Goal: Task Accomplishment & Management: Complete application form

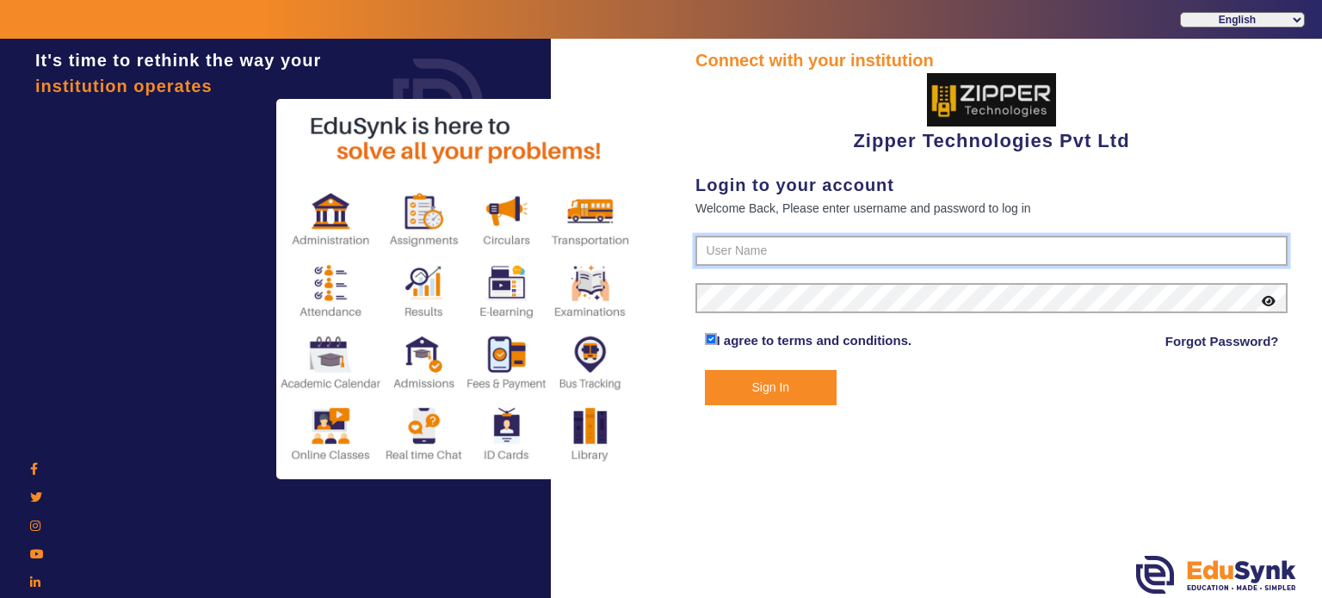
type input "1008790000"
click at [760, 391] on button "Sign In" at bounding box center [771, 387] width 133 height 35
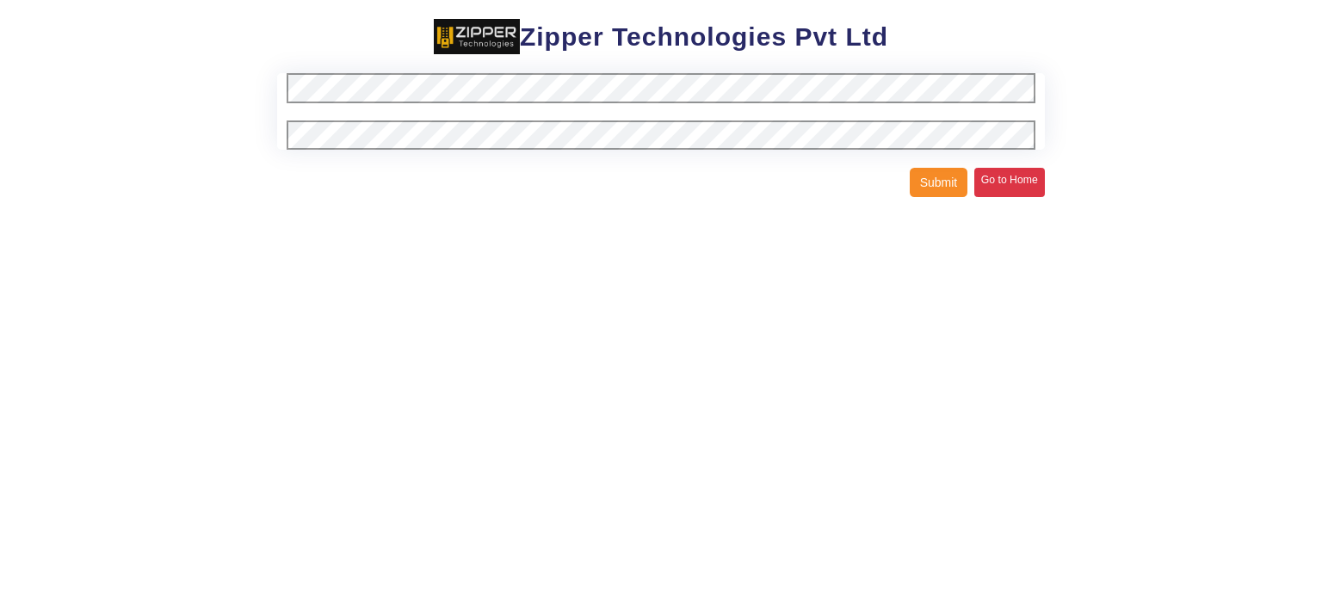
click at [1017, 183] on link "Go to Home" at bounding box center [1009, 182] width 71 height 29
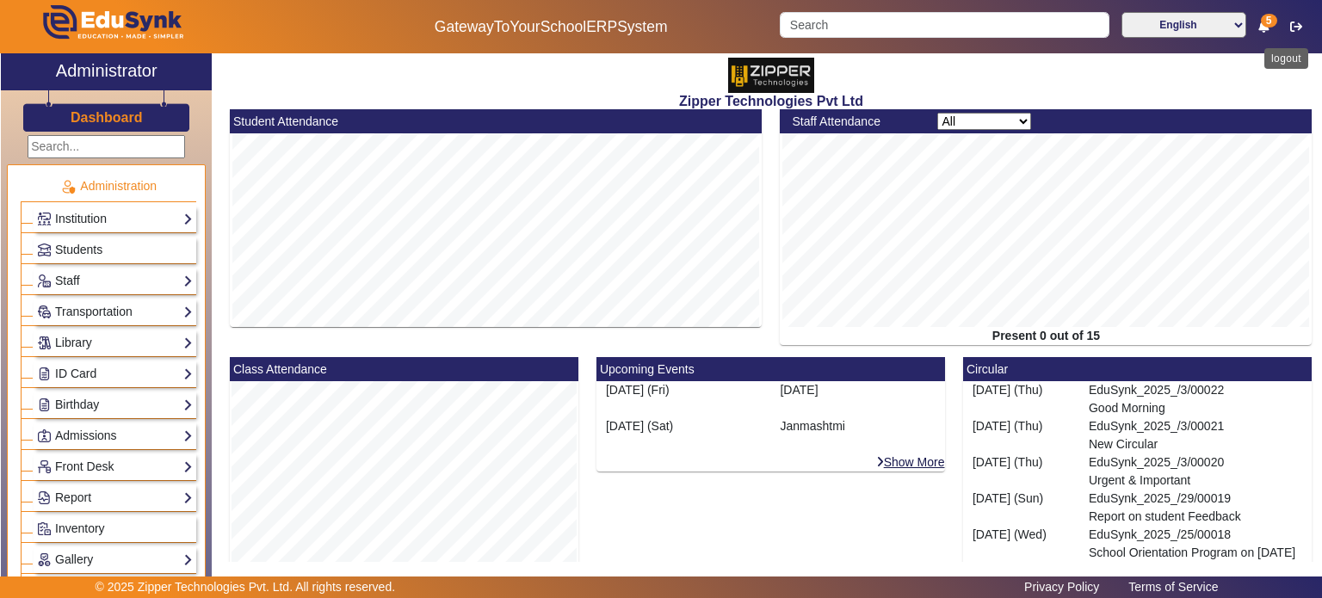
click at [1298, 33] on button "button" at bounding box center [1296, 26] width 32 height 29
click at [112, 244] on link "Students" at bounding box center [115, 250] width 156 height 20
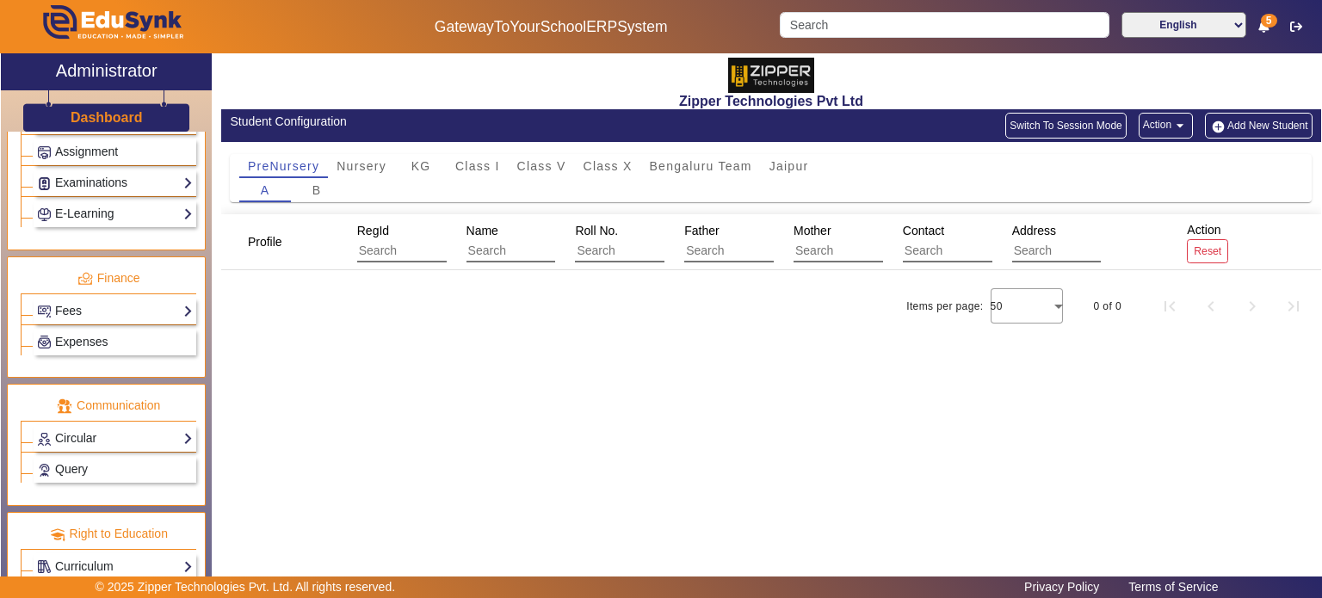
scroll to position [791, 0]
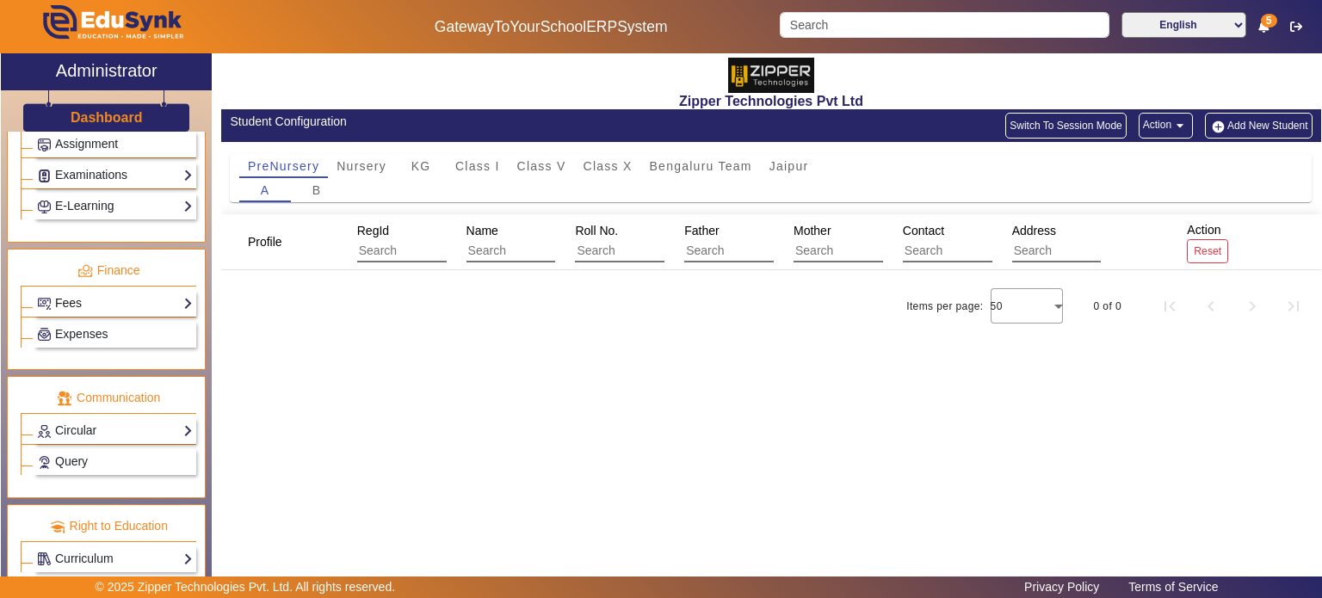
click at [111, 299] on link "Fees" at bounding box center [115, 303] width 156 height 20
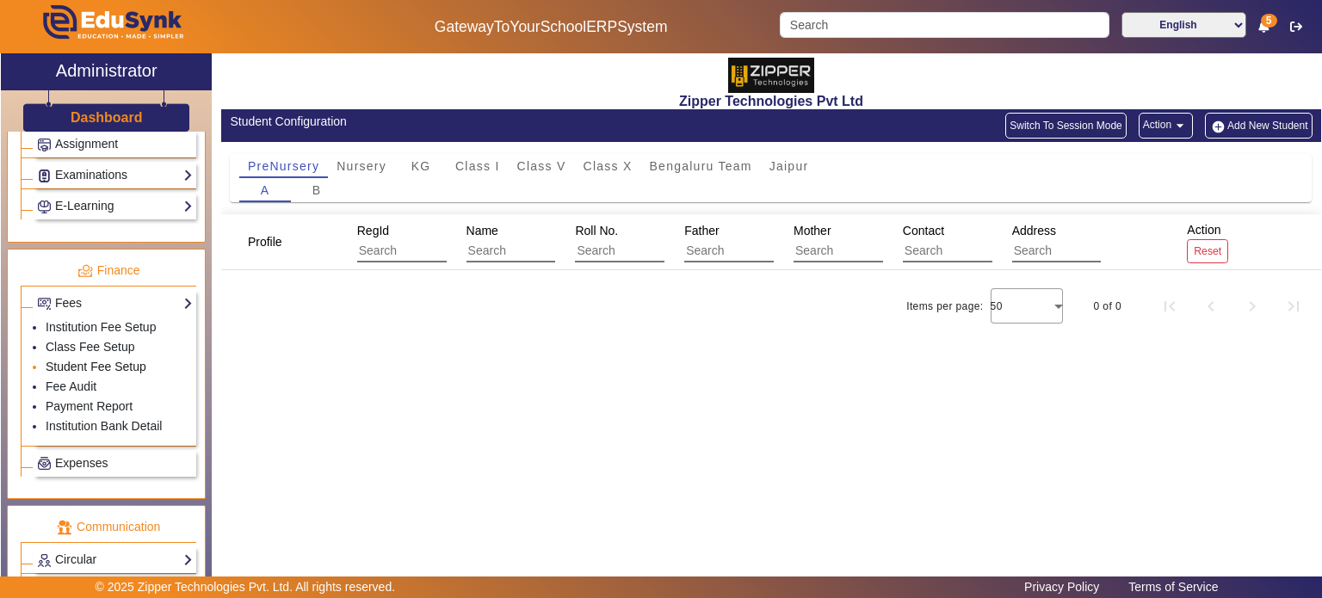
click at [89, 360] on link "Student Fee Setup" at bounding box center [96, 367] width 101 height 14
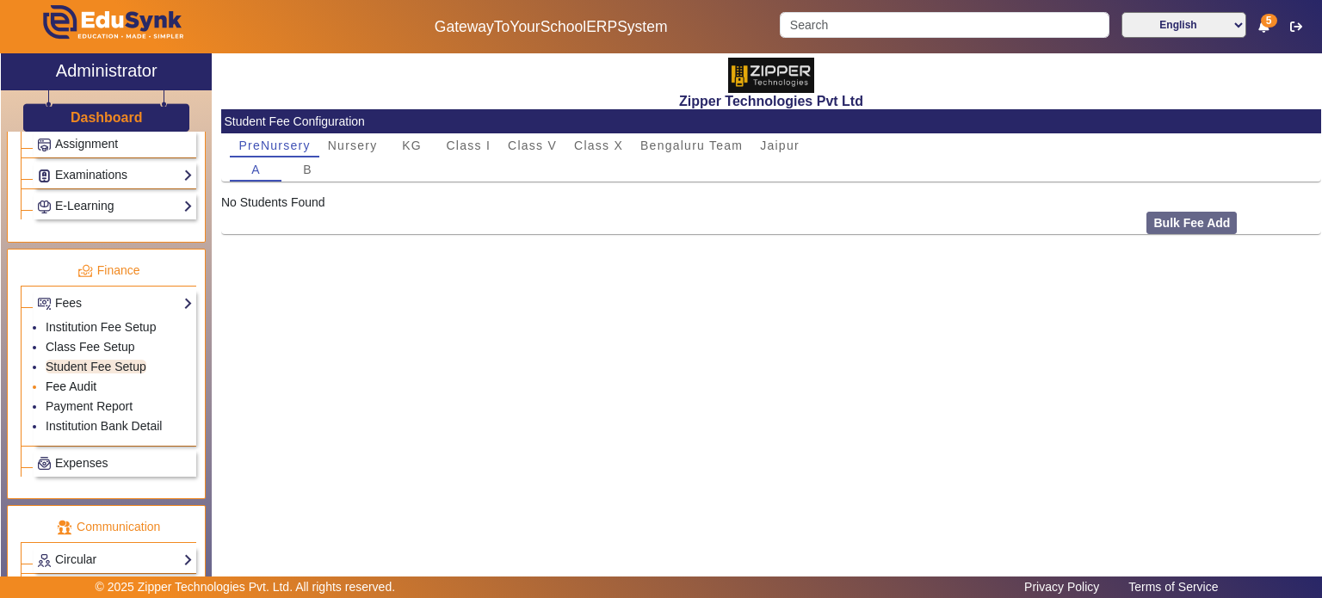
click at [86, 379] on link "Fee Audit" at bounding box center [71, 386] width 51 height 14
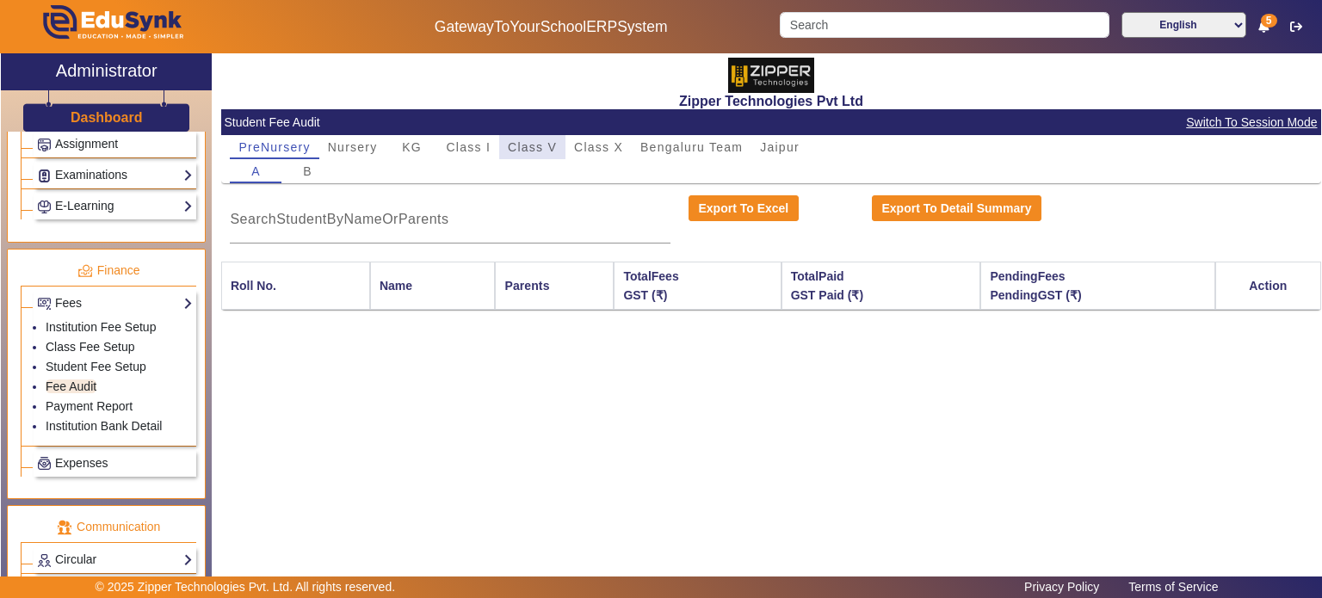
click at [516, 151] on span "Class V" at bounding box center [532, 147] width 49 height 12
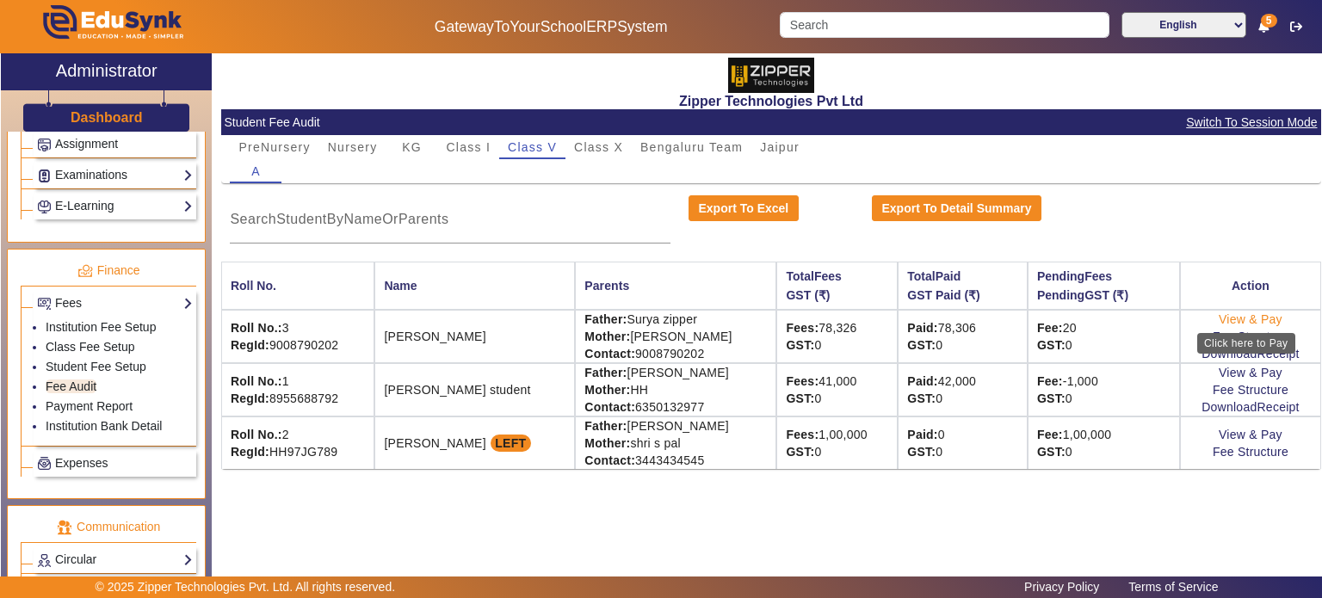
click at [1238, 318] on link "View & Pay" at bounding box center [1250, 319] width 64 height 14
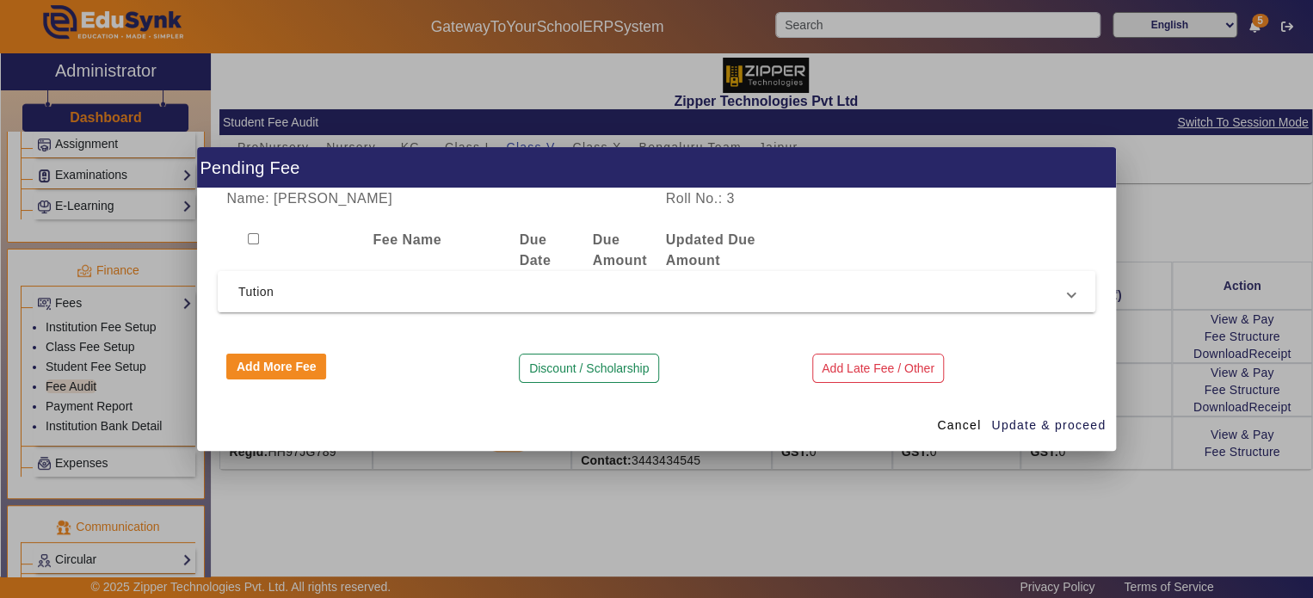
click at [775, 302] on mat-expansion-panel-header "Tution" at bounding box center [657, 291] width 878 height 41
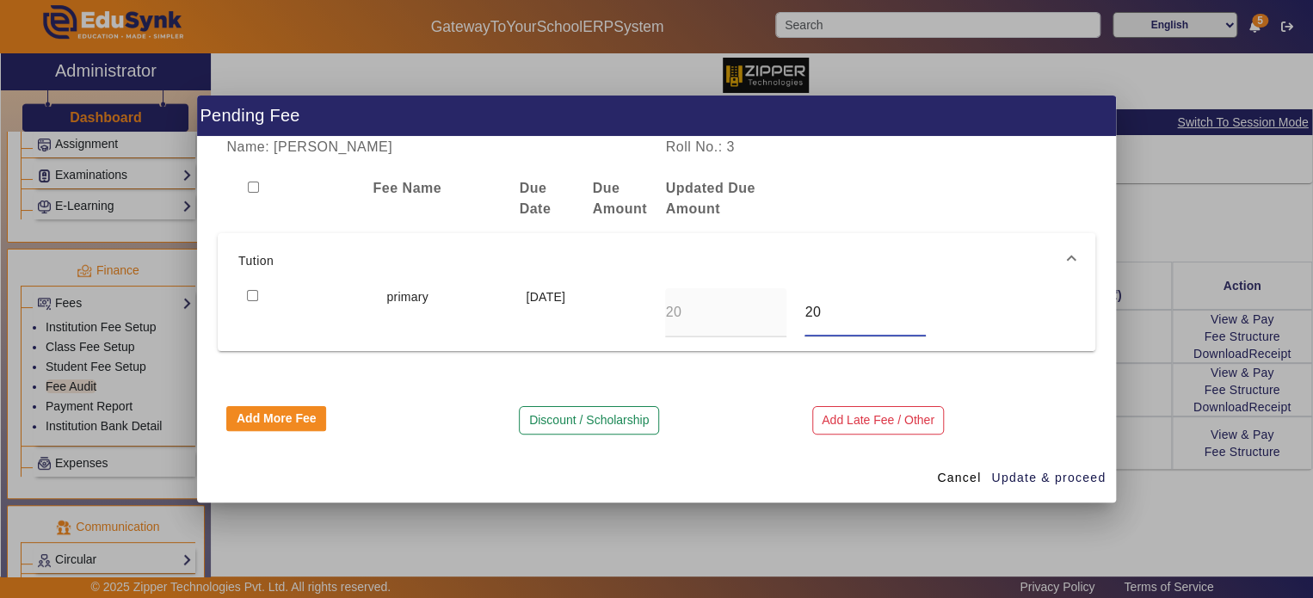
click at [818, 314] on input "20" at bounding box center [865, 312] width 121 height 21
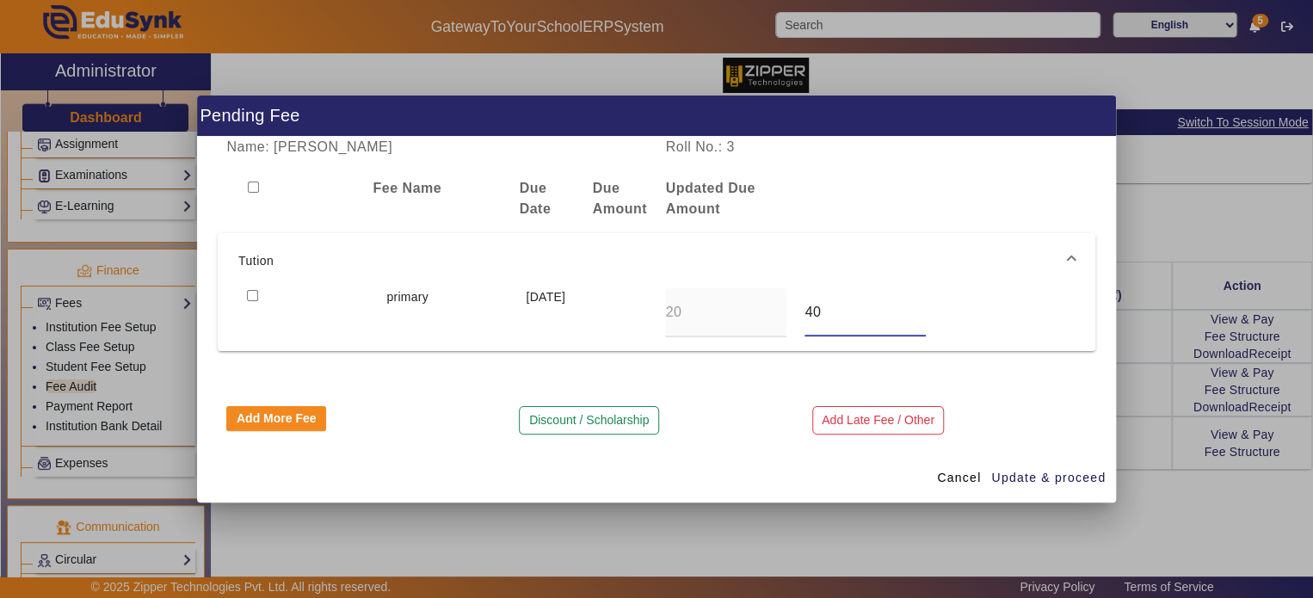
type input "40"
click at [764, 356] on div "Name: Ayaan Zipper Roll No.: 3 Fee Name Due Date Due Amount Updated Due Amount …" at bounding box center [656, 295] width 919 height 316
click at [1035, 466] on span "button" at bounding box center [1048, 477] width 116 height 41
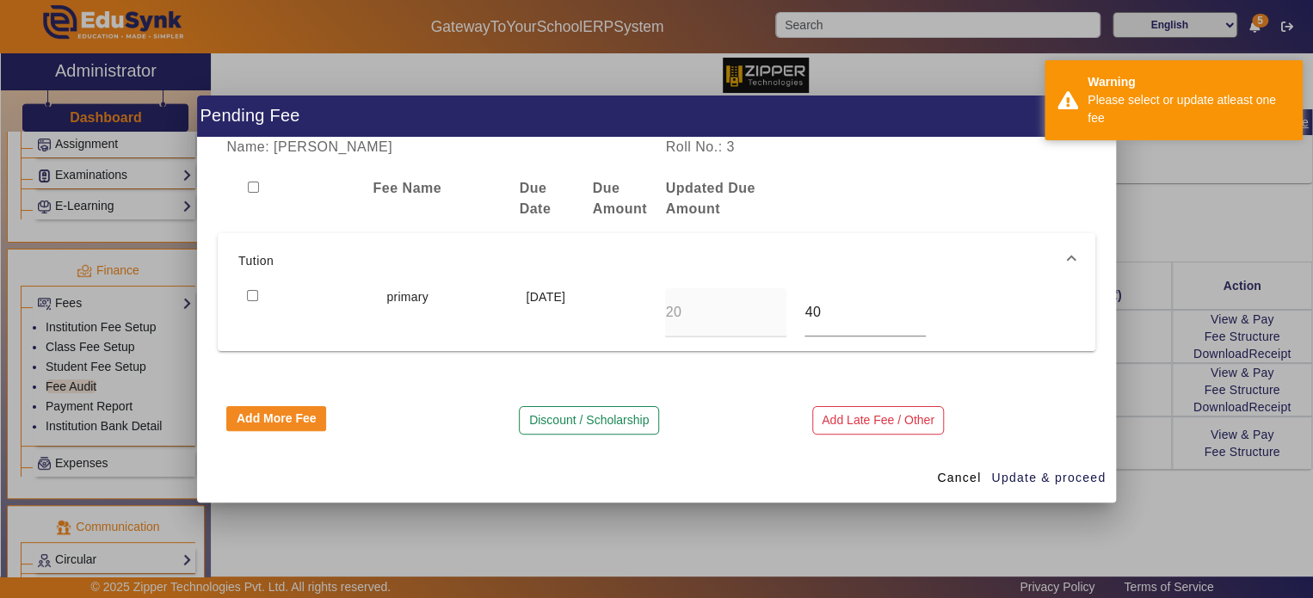
click at [254, 293] on input "checkbox" at bounding box center [252, 295] width 11 height 11
checkbox input "true"
click at [1029, 461] on span "button" at bounding box center [1048, 477] width 116 height 41
type input "40"
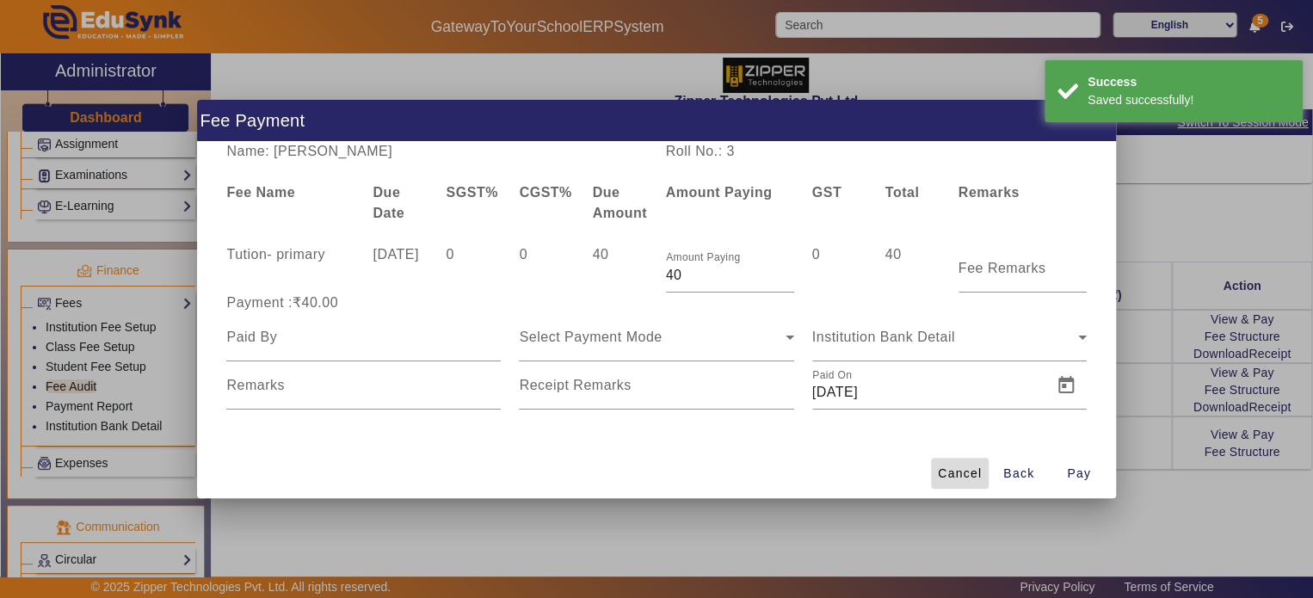
click at [957, 484] on span at bounding box center [960, 473] width 58 height 41
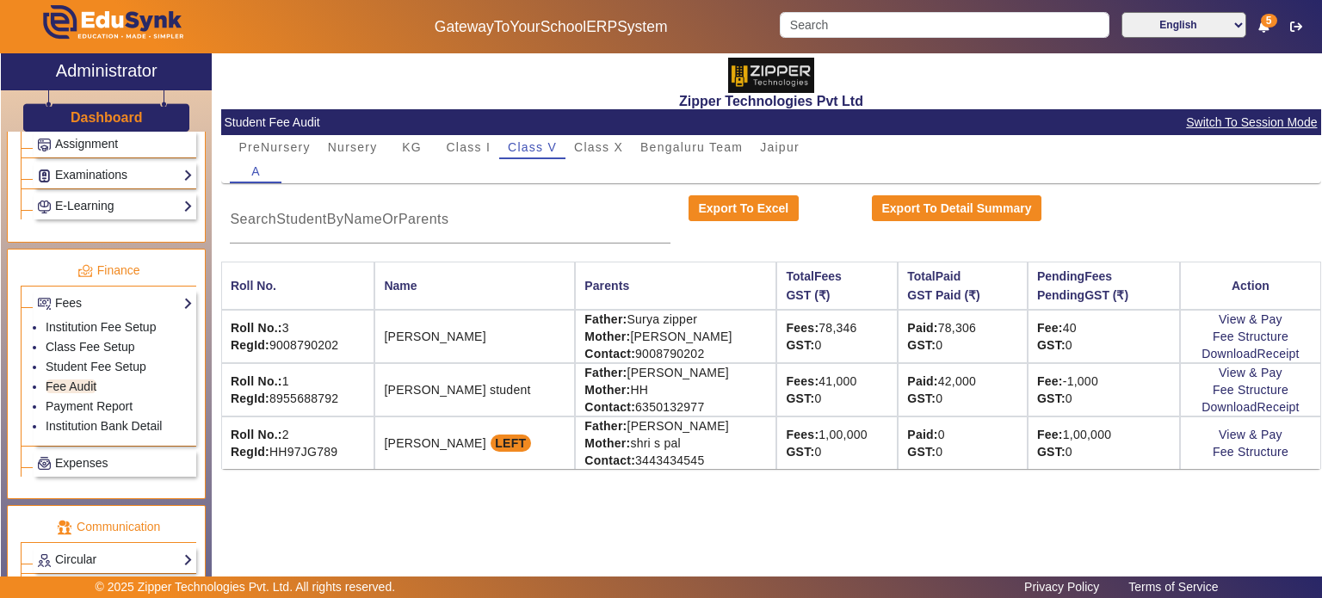
click at [1052, 333] on div "Fee: 40 GST: 0" at bounding box center [1103, 336] width 133 height 34
click at [1236, 323] on link "View & Pay" at bounding box center [1250, 319] width 64 height 14
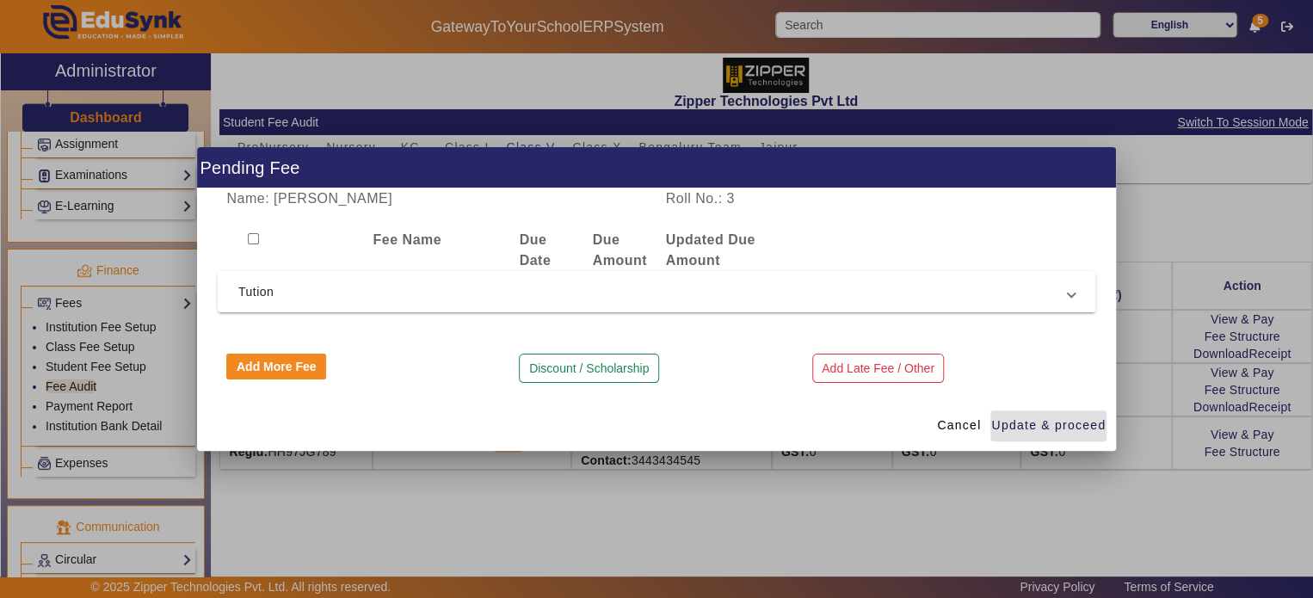
click at [738, 299] on span "Tution" at bounding box center [653, 291] width 830 height 21
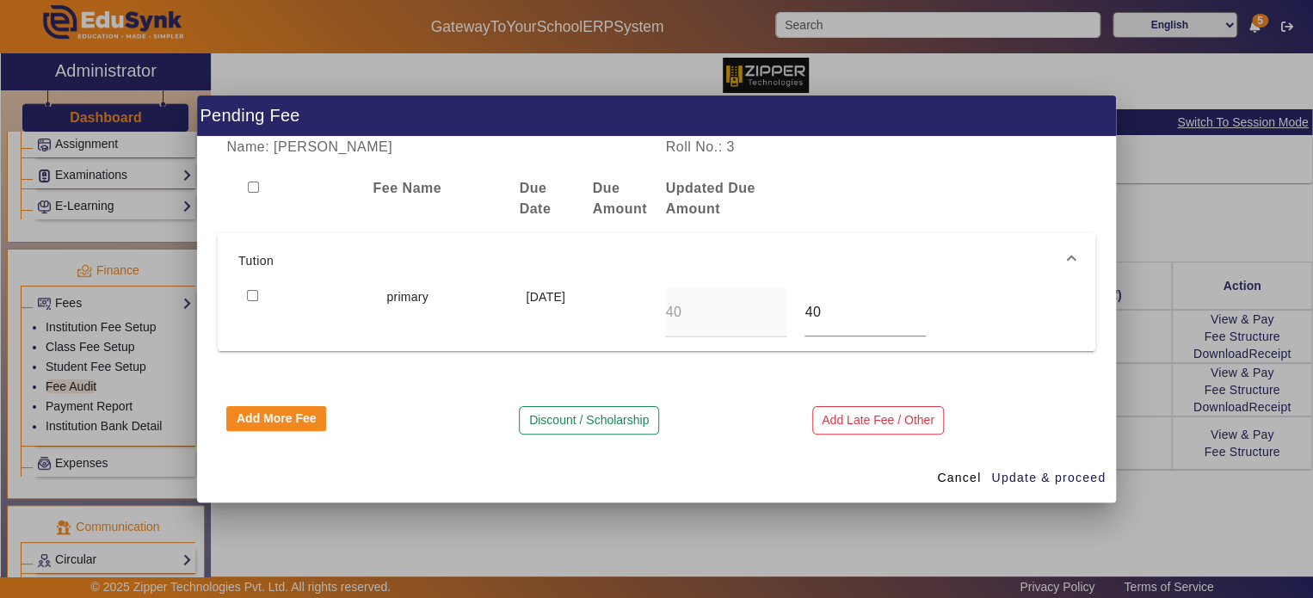
click at [253, 296] on input "checkbox" at bounding box center [252, 295] width 11 height 11
checkbox input "true"
click at [283, 416] on button "Add More Fee" at bounding box center [276, 419] width 100 height 26
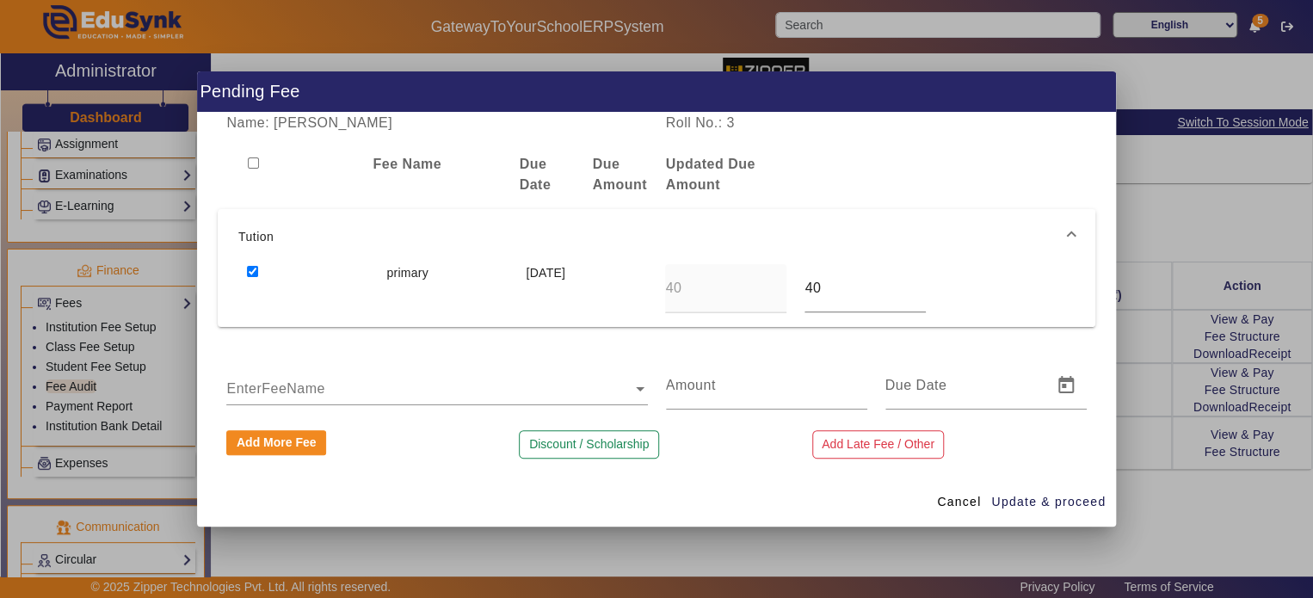
click at [370, 365] on ng-select "EnterFeeName" at bounding box center [436, 385] width 421 height 48
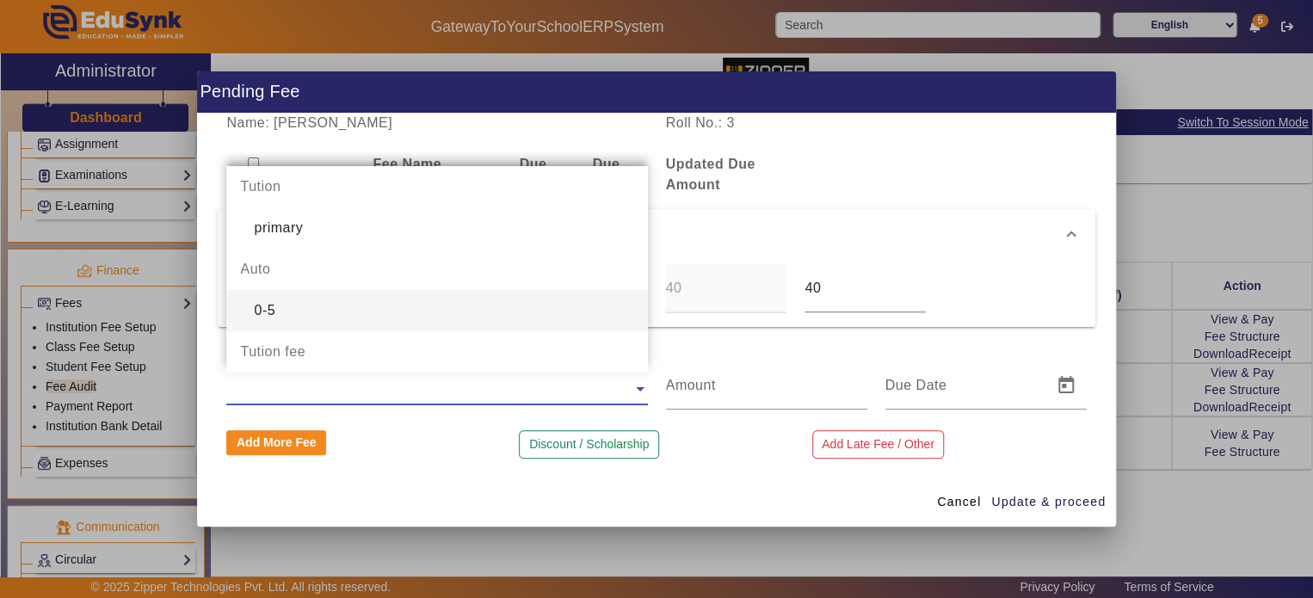
click at [367, 303] on div "0-5" at bounding box center [436, 310] width 421 height 41
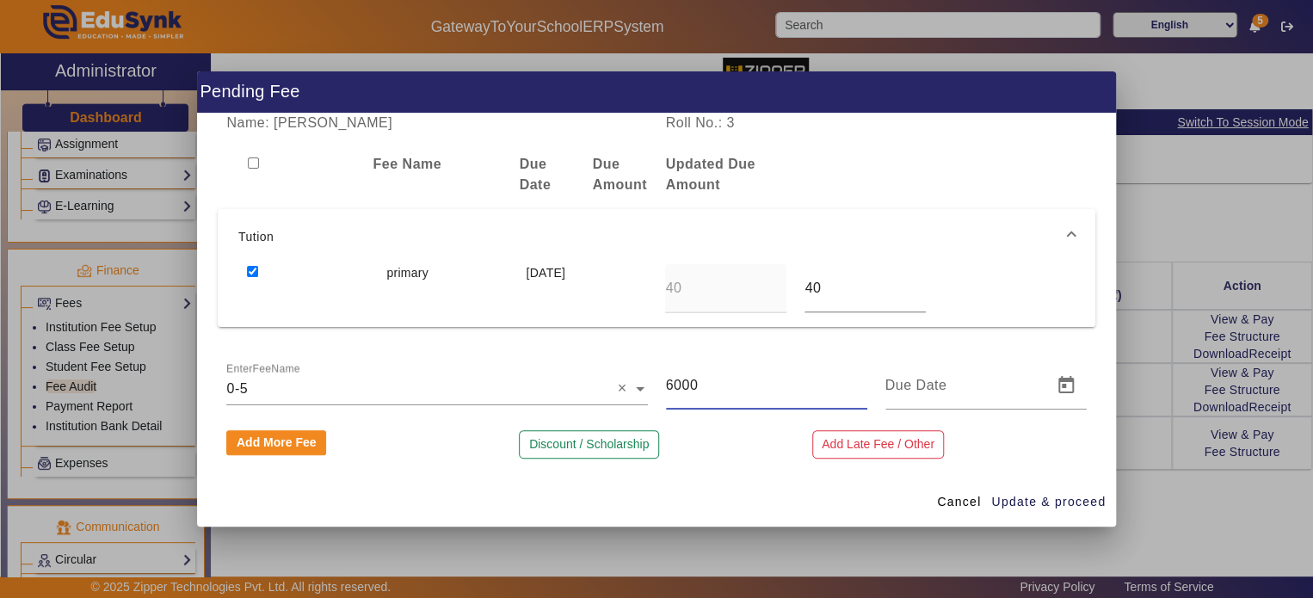
click at [684, 379] on input "6000" at bounding box center [766, 385] width 201 height 21
type input "60"
click at [1048, 494] on span "Update & proceed" at bounding box center [1048, 502] width 114 height 18
type input "12/08/2025"
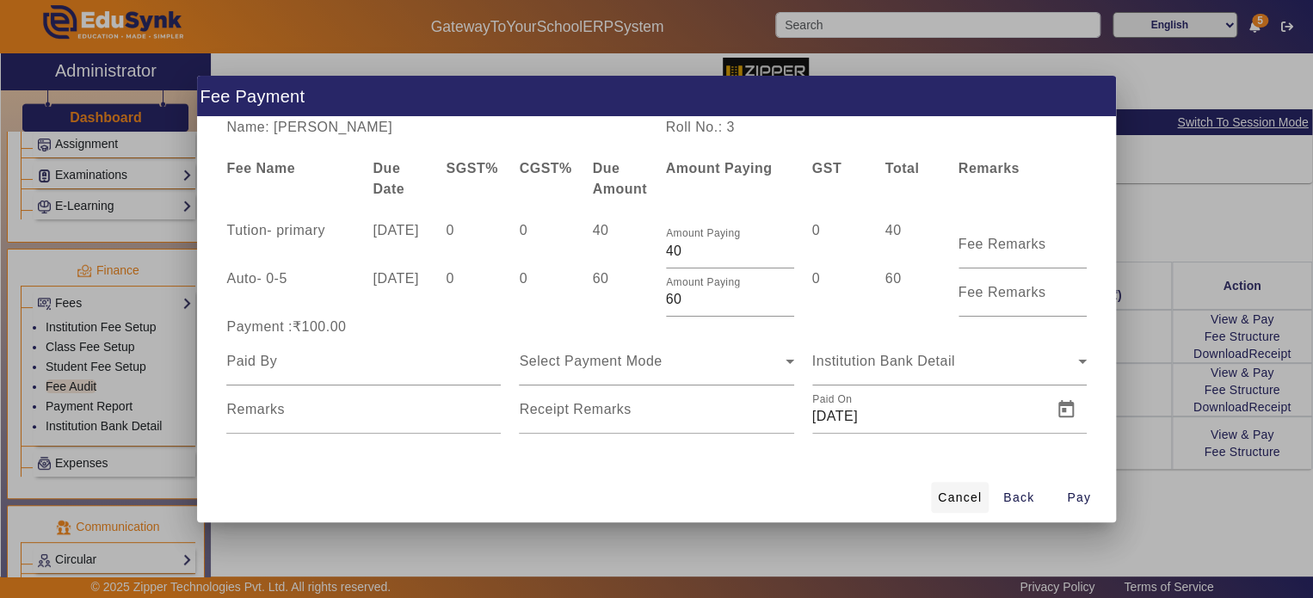
click at [972, 490] on span "Cancel" at bounding box center [960, 498] width 44 height 18
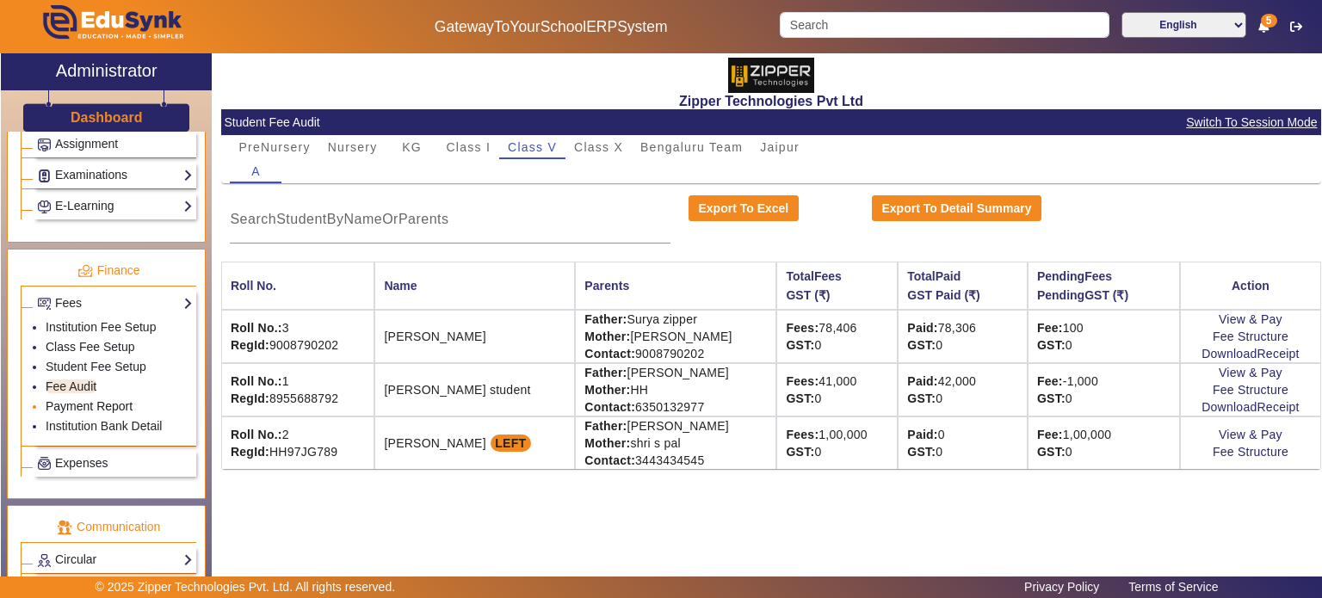
click at [111, 399] on link "Payment Report" at bounding box center [89, 406] width 87 height 14
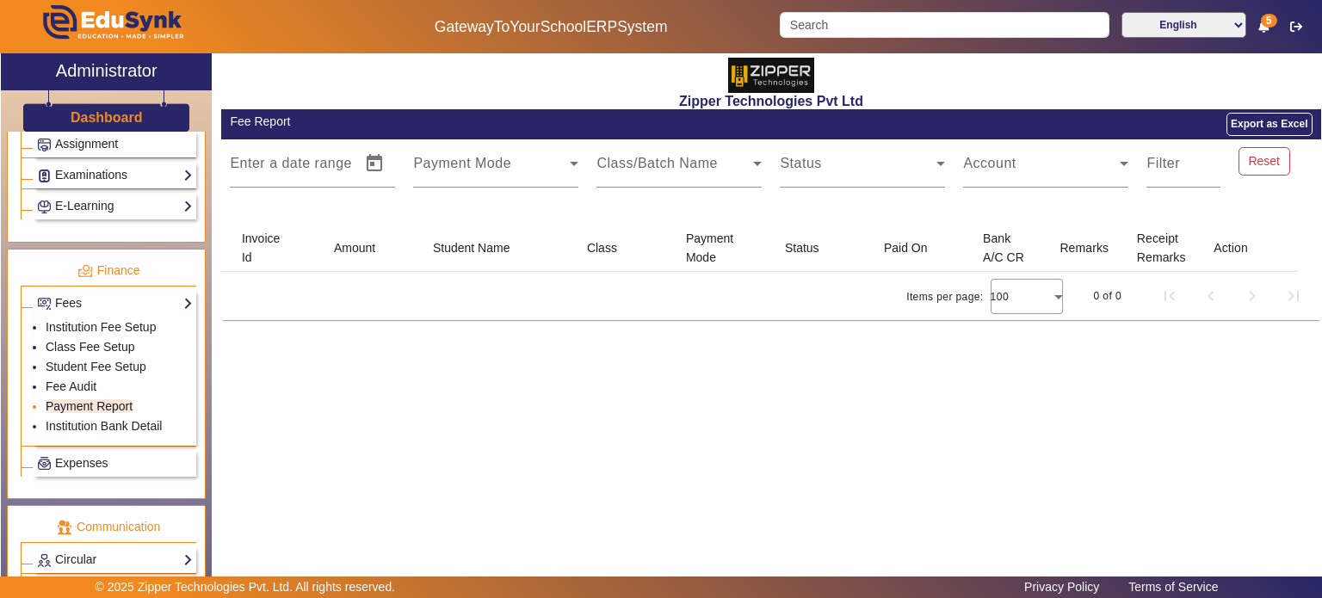
click at [111, 399] on link "Payment Report" at bounding box center [89, 406] width 87 height 14
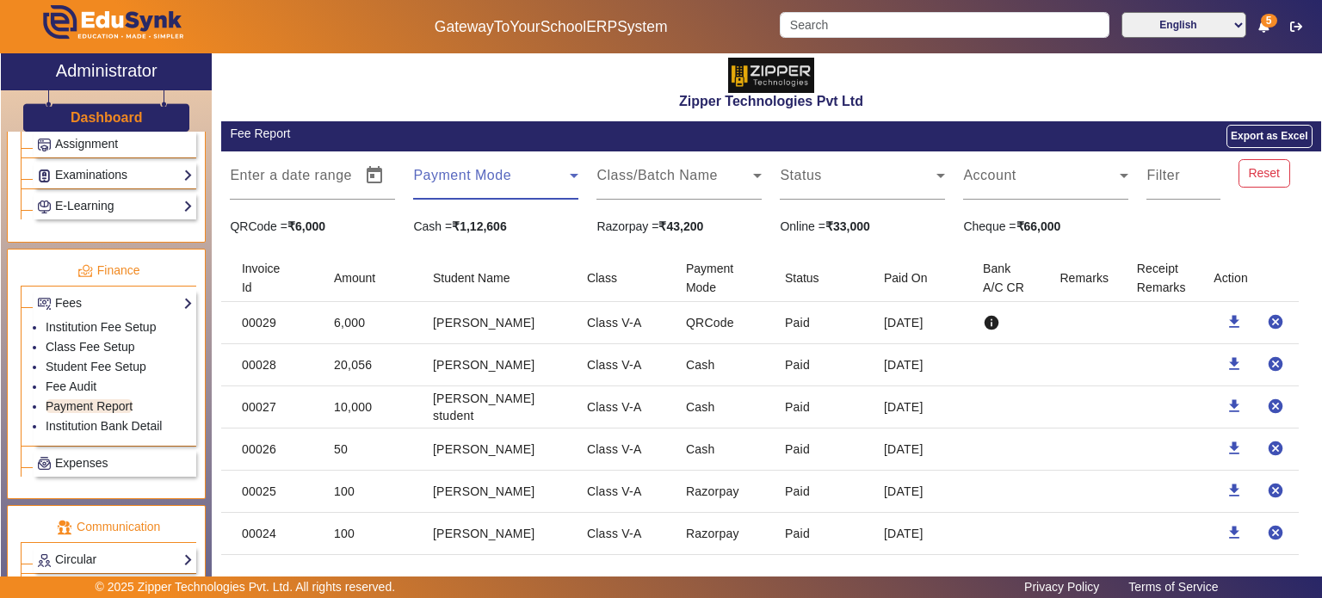
click at [521, 176] on span at bounding box center [491, 182] width 157 height 21
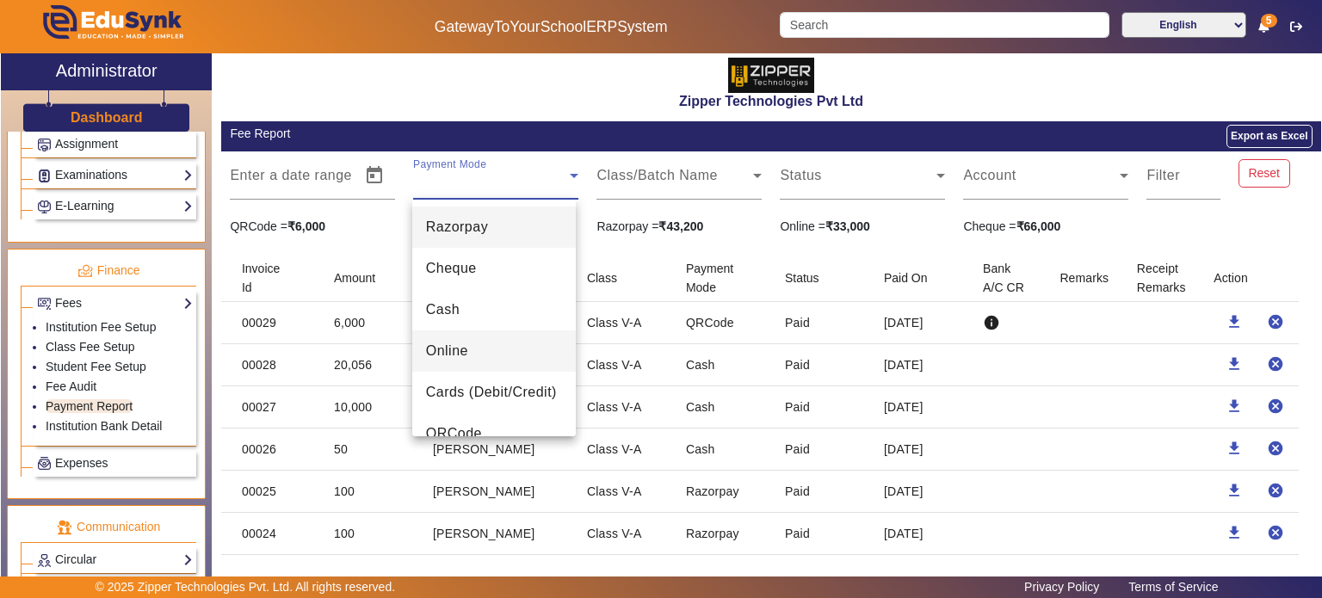
scroll to position [24, 0]
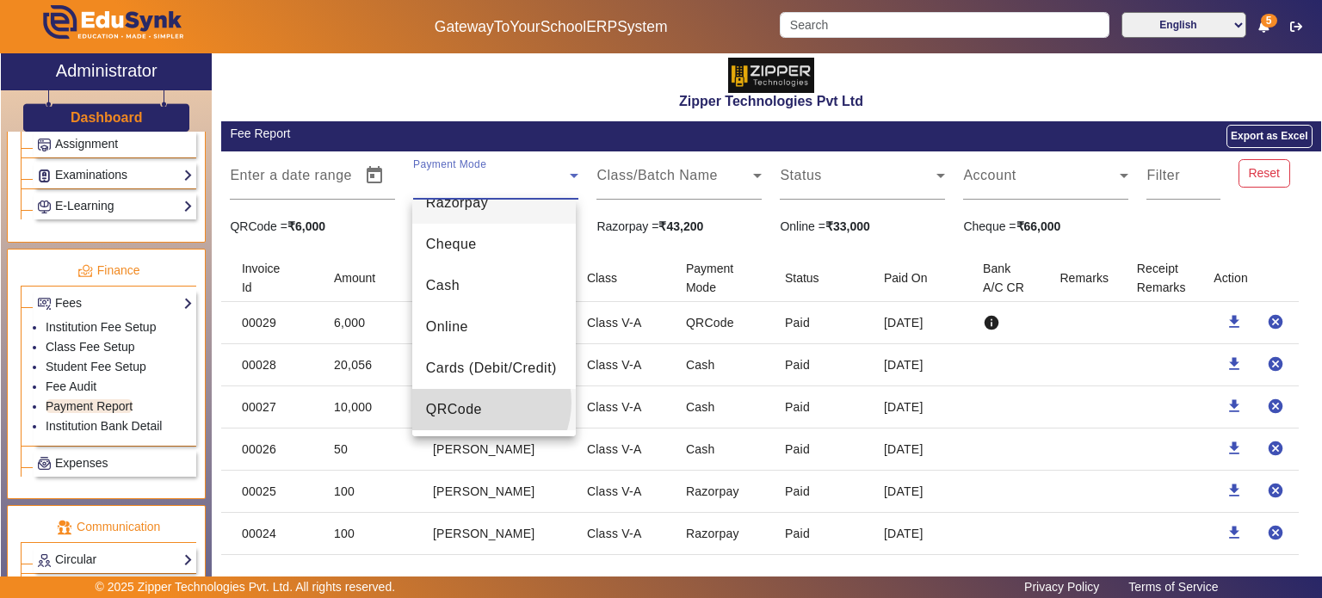
click at [479, 402] on span "QRCode" at bounding box center [454, 409] width 56 height 21
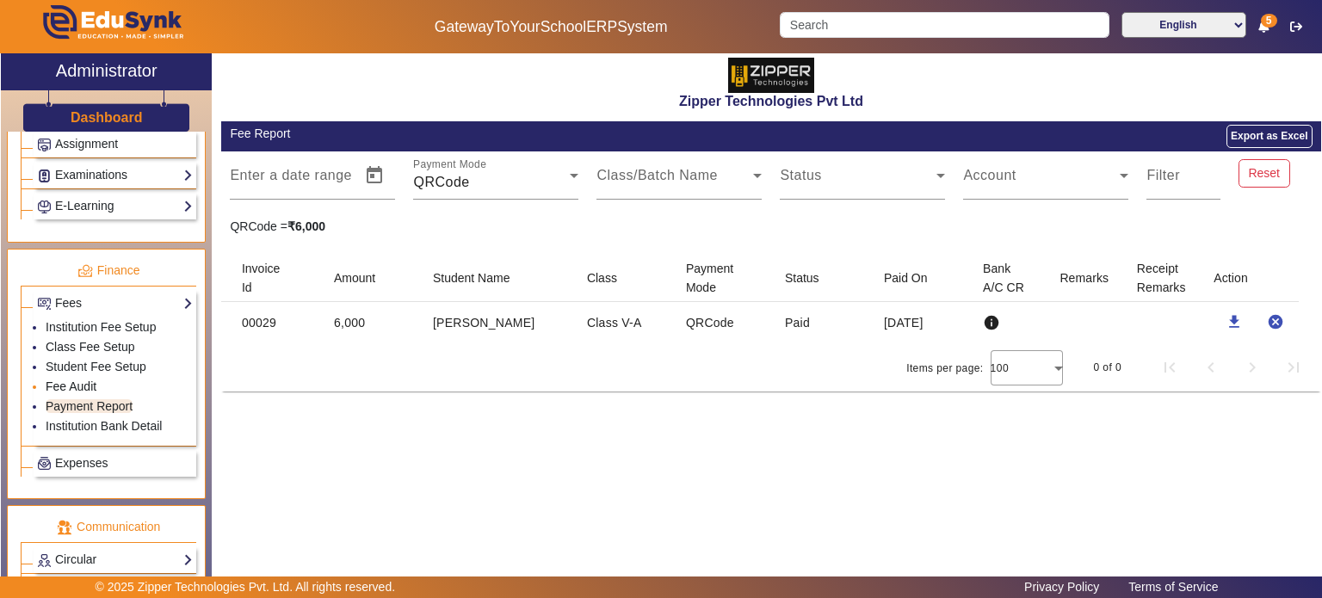
click at [92, 379] on link "Fee Audit" at bounding box center [71, 386] width 51 height 14
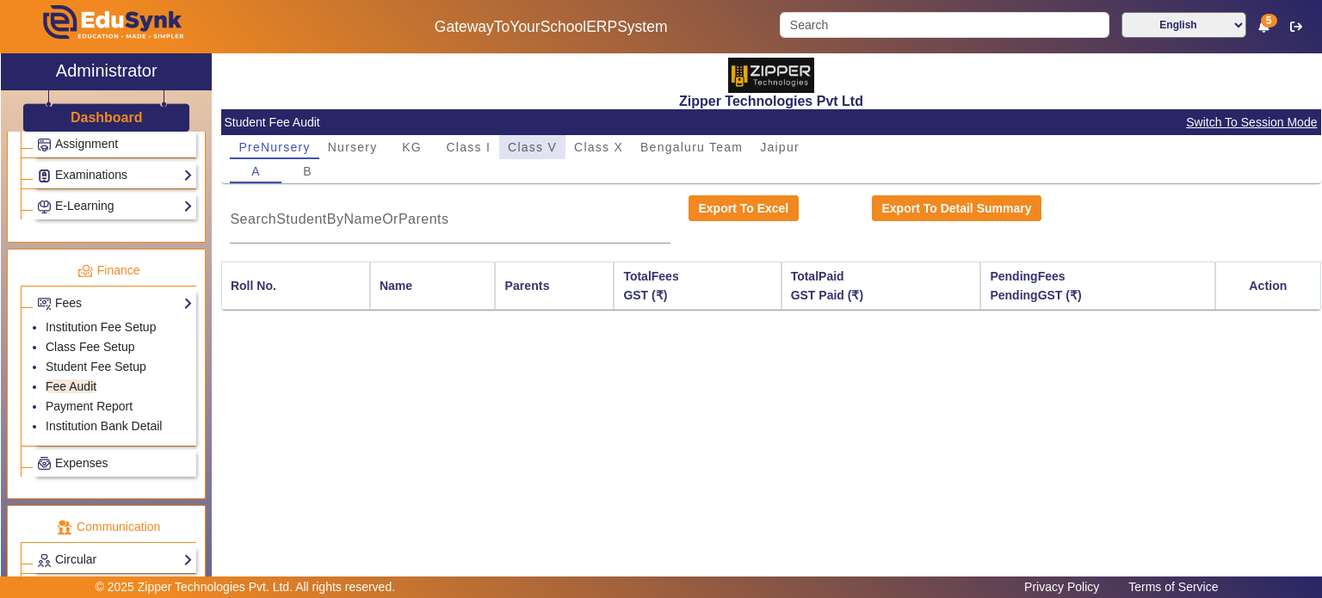
click at [547, 141] on span "Class V" at bounding box center [532, 147] width 49 height 12
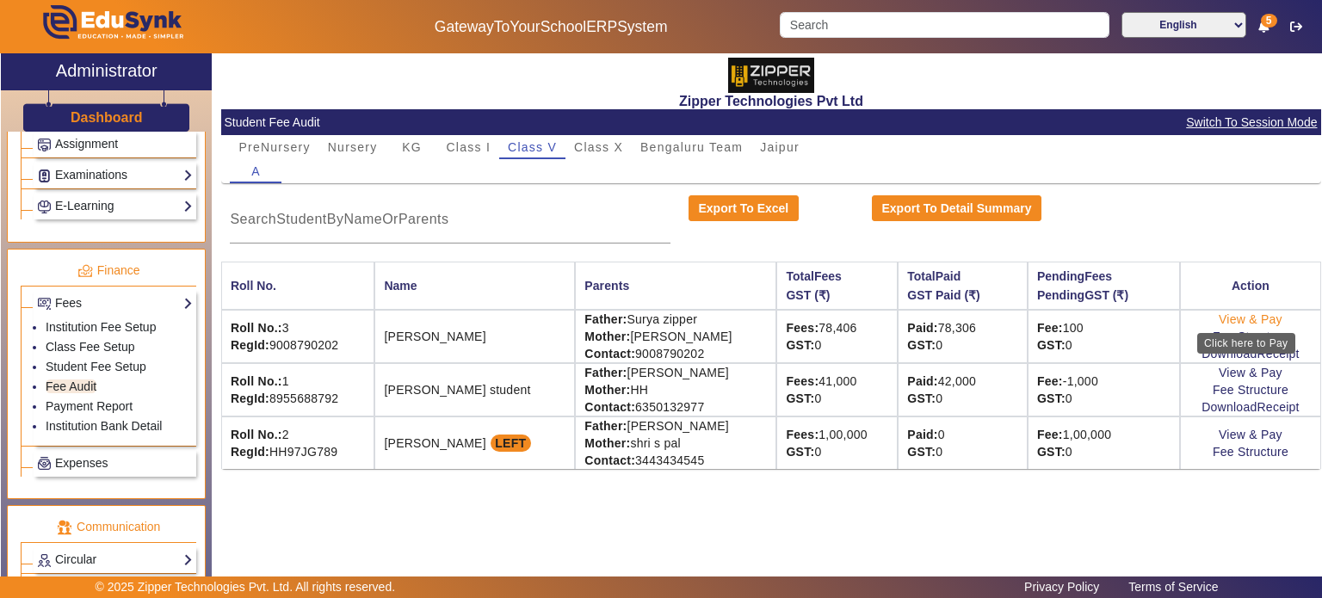
click at [1247, 316] on link "View & Pay" at bounding box center [1250, 319] width 64 height 14
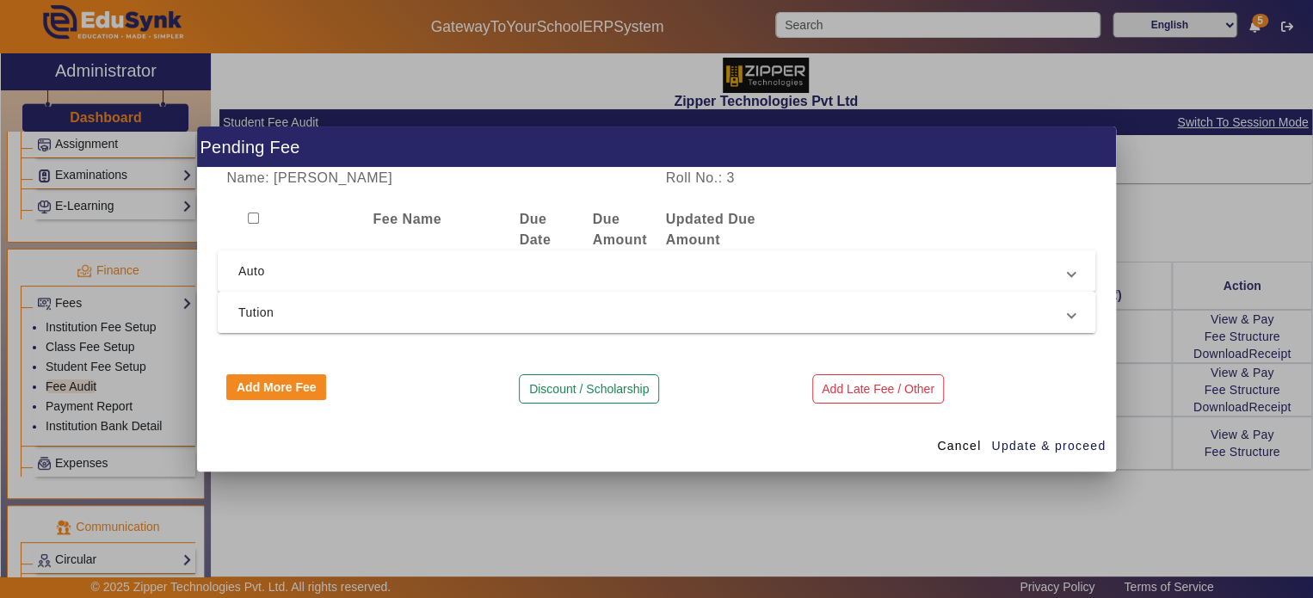
click at [822, 320] on span "Tution" at bounding box center [653, 312] width 830 height 21
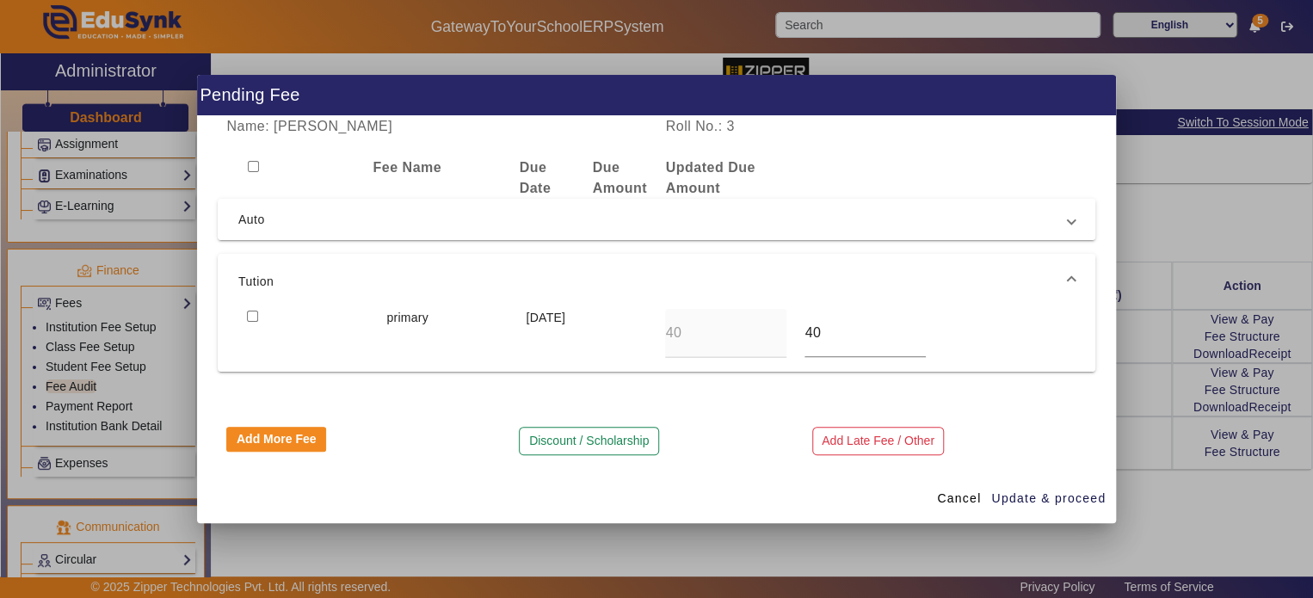
click at [759, 226] on span "Auto" at bounding box center [653, 219] width 830 height 21
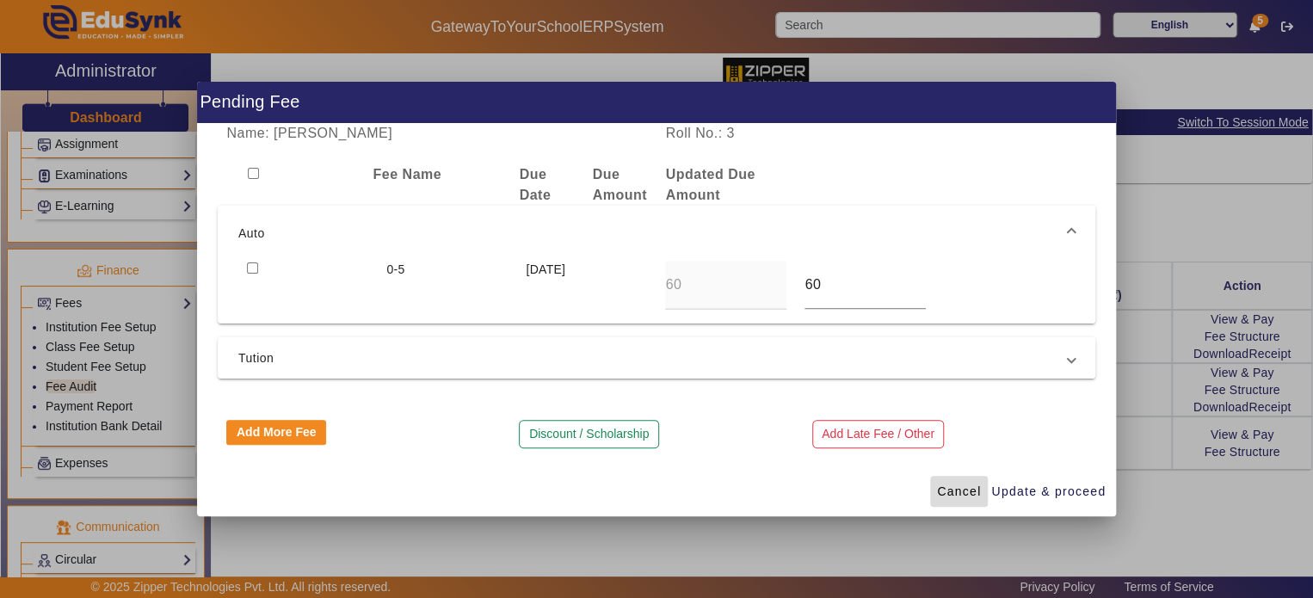
click at [941, 478] on span at bounding box center [959, 491] width 58 height 41
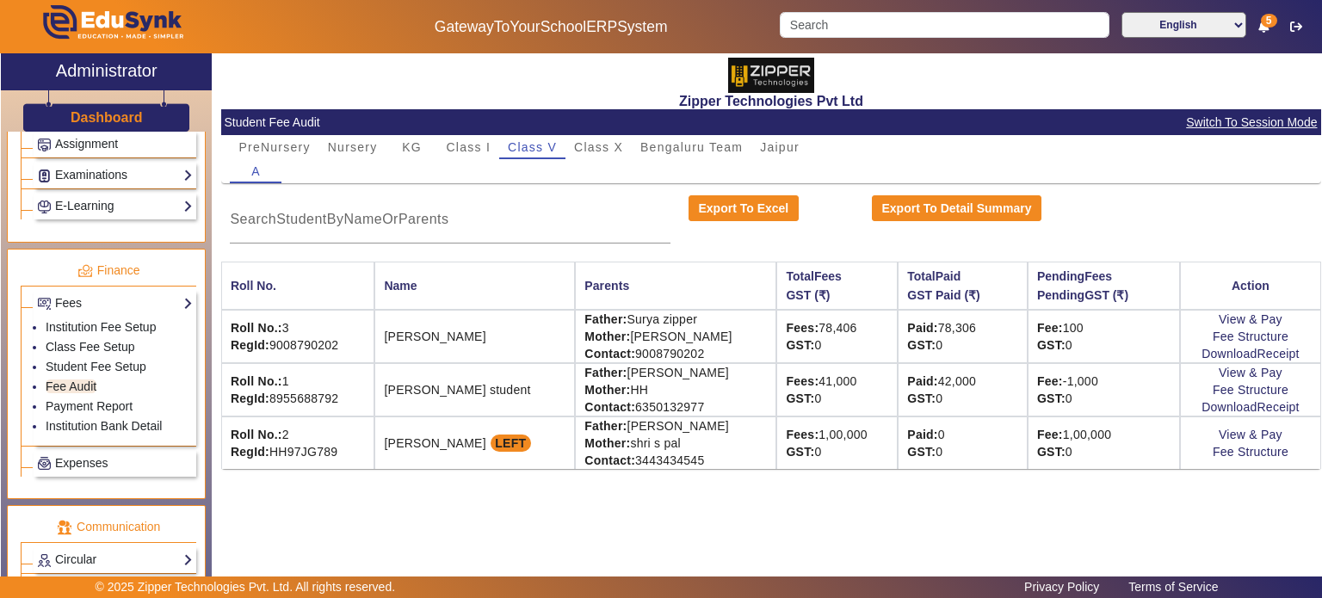
click at [1227, 344] on td "View & Pay Fee Structure DownloadReceipt" at bounding box center [1250, 336] width 141 height 53
click at [1235, 354] on link "DownloadReceipt" at bounding box center [1249, 354] width 97 height 14
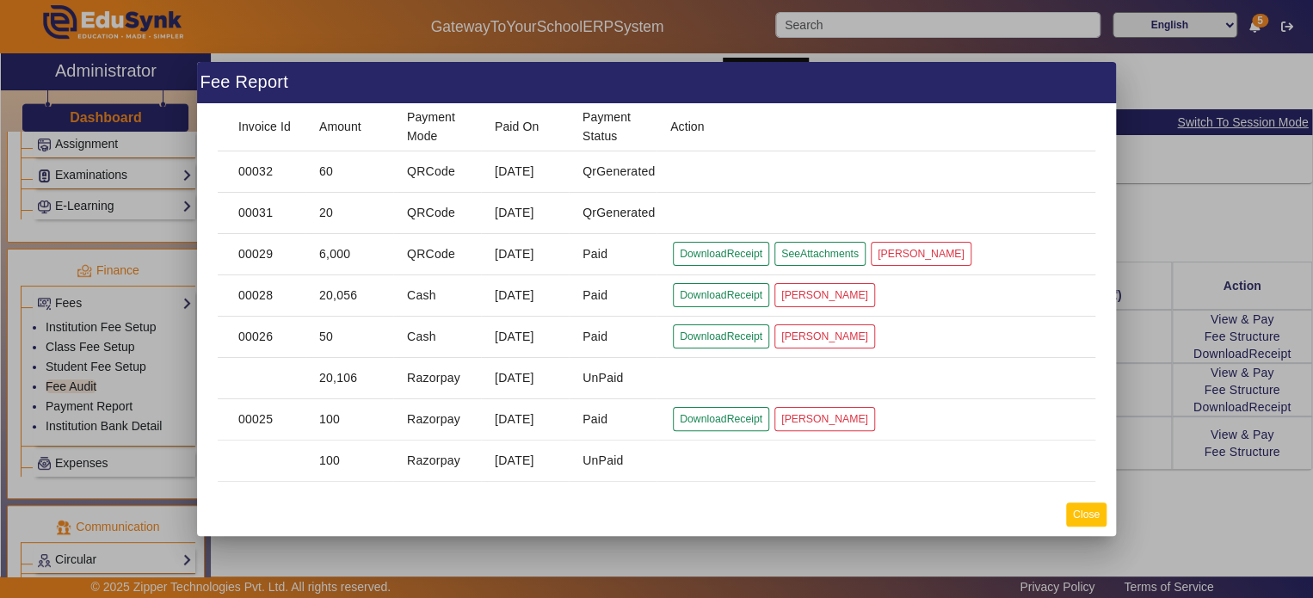
click at [1089, 515] on button "Close" at bounding box center [1086, 514] width 40 height 23
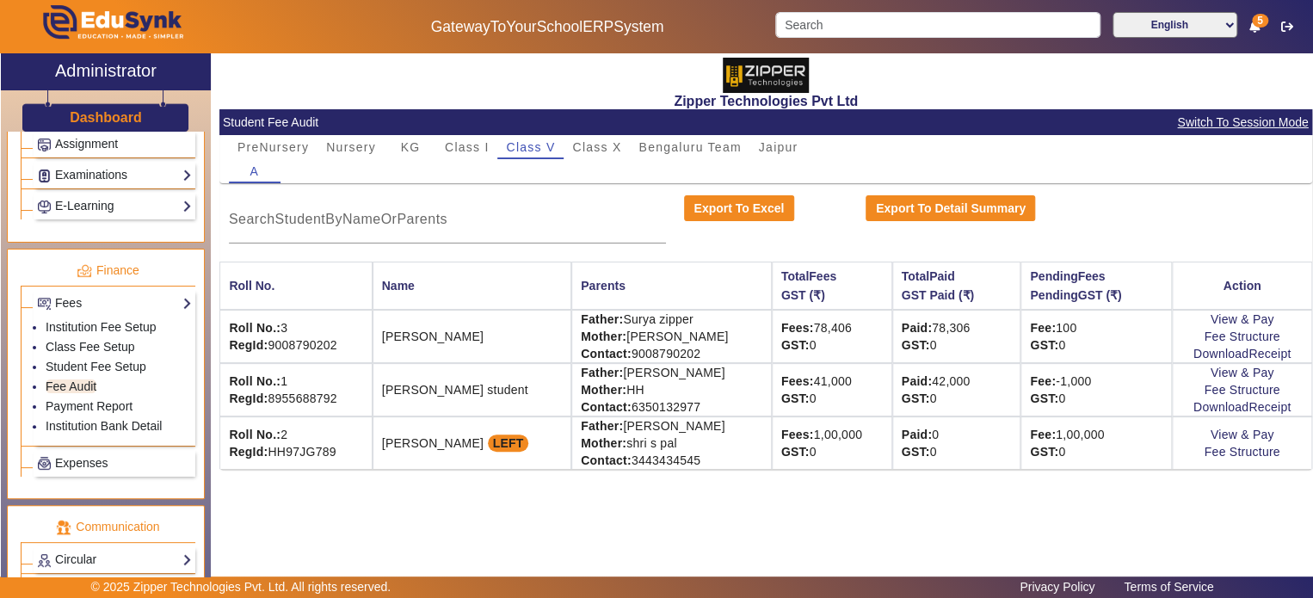
drag, startPoint x: 1089, startPoint y: 515, endPoint x: 558, endPoint y: 382, distance: 547.4
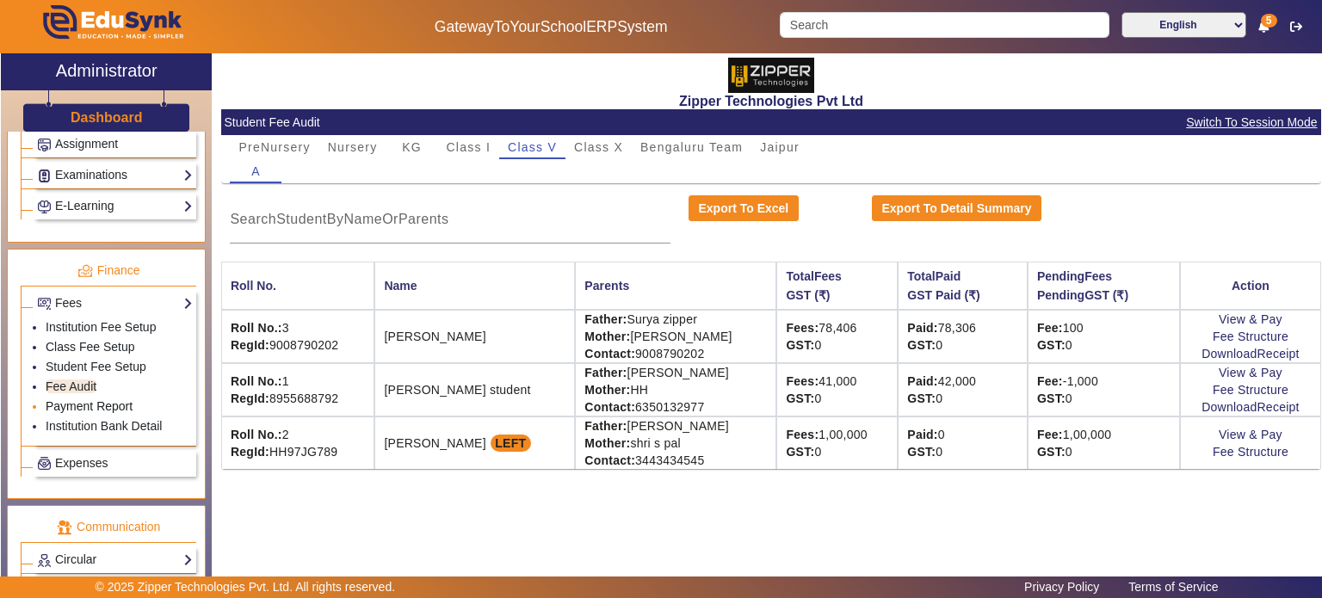
click at [100, 399] on link "Payment Report" at bounding box center [89, 406] width 87 height 14
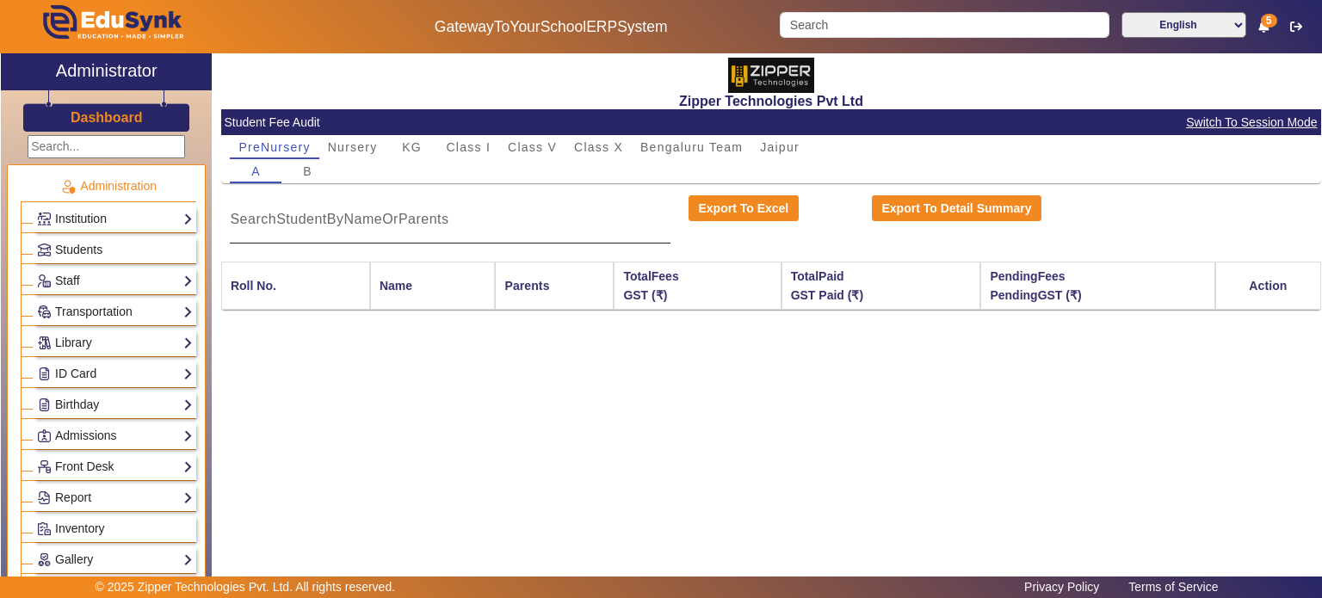
click at [440, 231] on div at bounding box center [450, 219] width 441 height 48
click at [112, 371] on link "ID Card" at bounding box center [115, 374] width 156 height 20
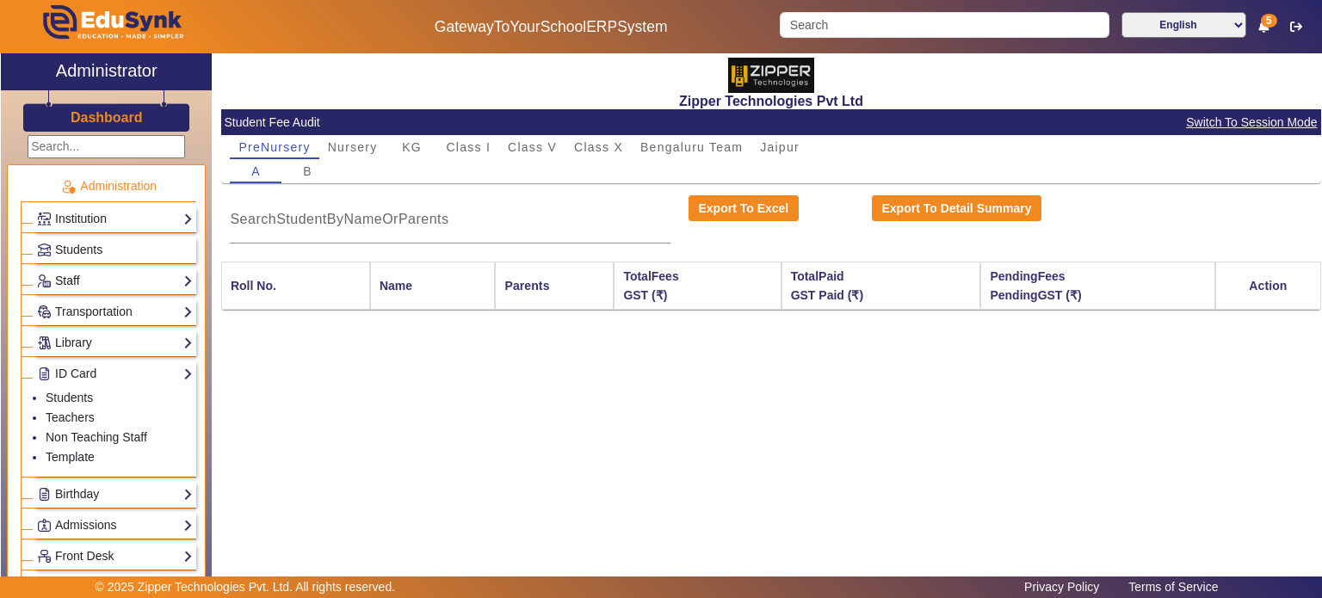
click at [131, 274] on link "Staff" at bounding box center [115, 281] width 156 height 20
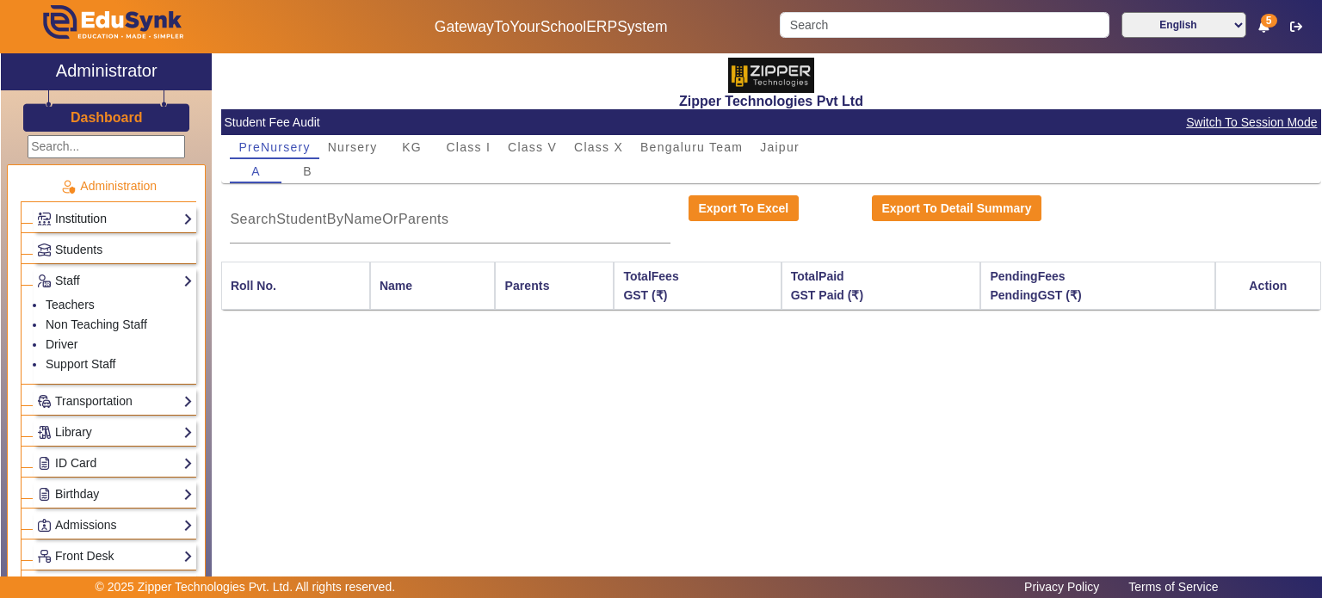
click at [145, 226] on link "Institution" at bounding box center [115, 219] width 156 height 20
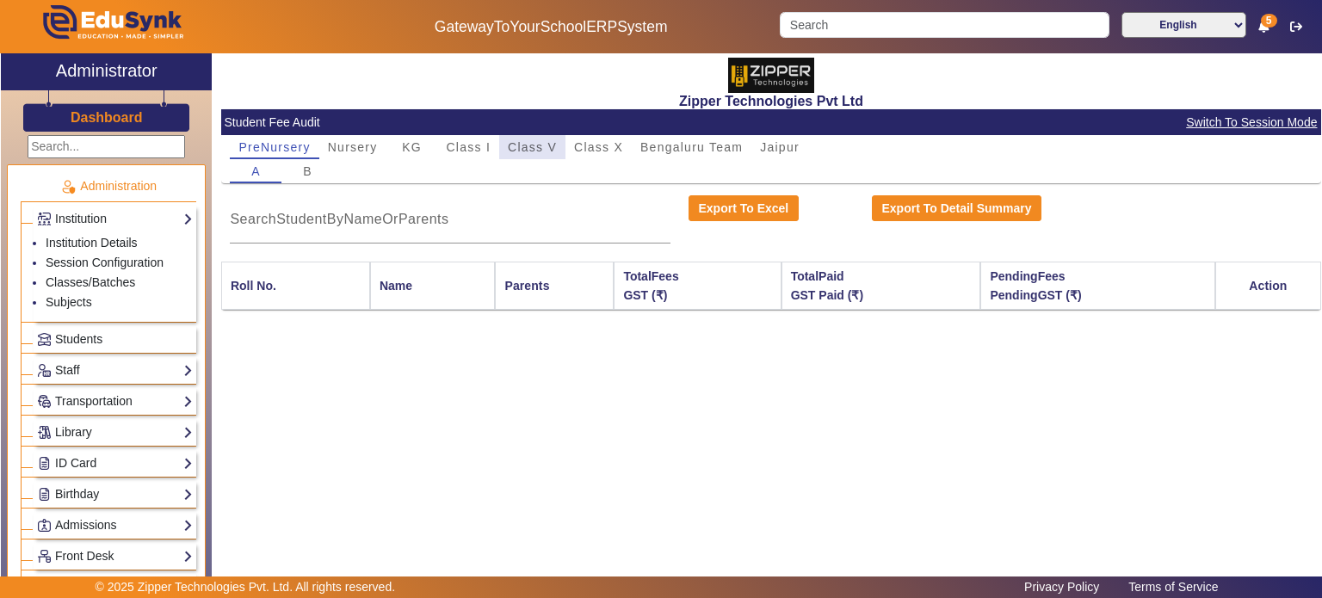
click at [527, 149] on span "Class V" at bounding box center [532, 147] width 49 height 12
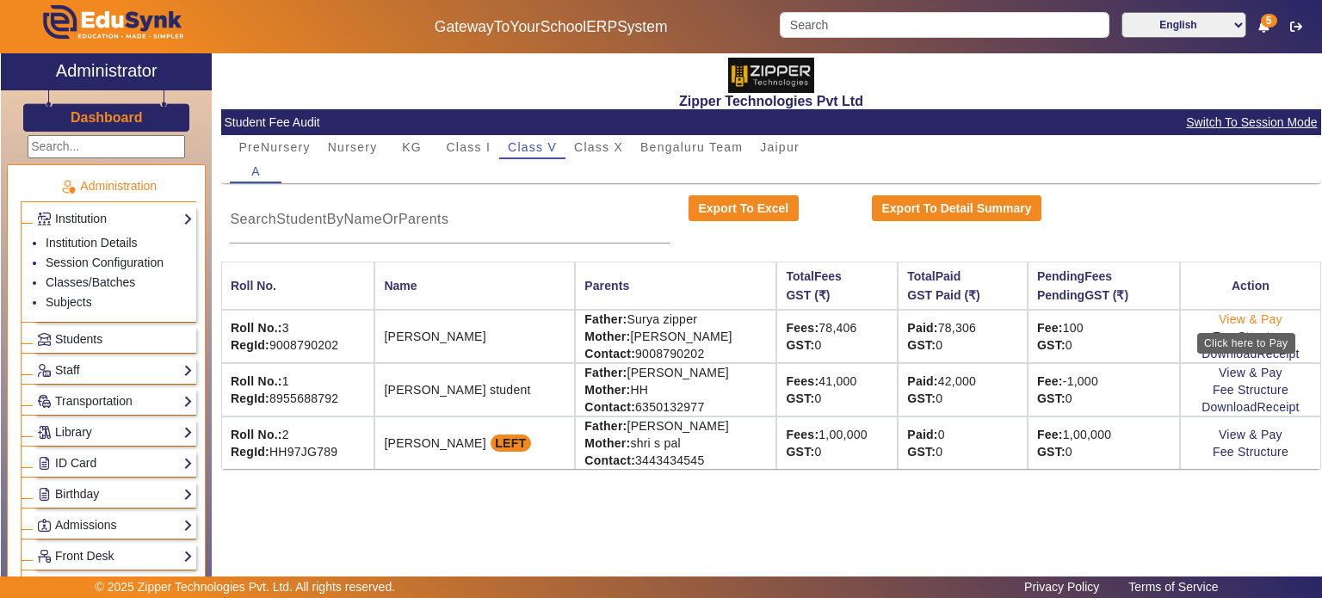
click at [1251, 318] on link "View & Pay" at bounding box center [1250, 319] width 64 height 14
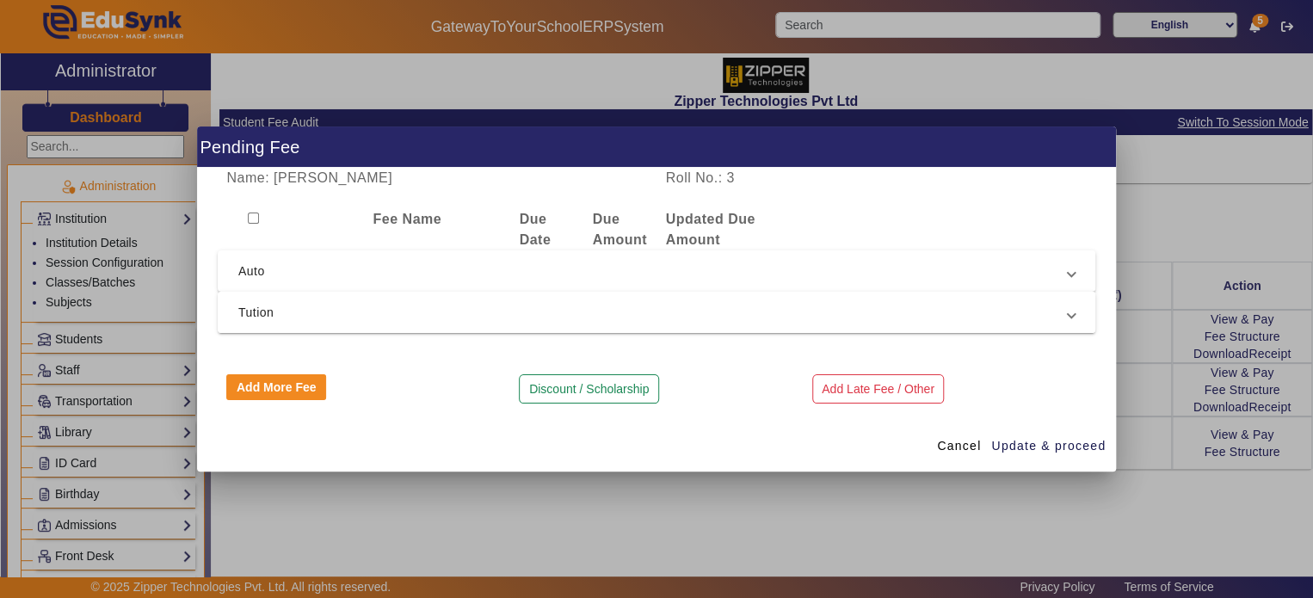
click at [651, 314] on span "Tution" at bounding box center [653, 312] width 830 height 21
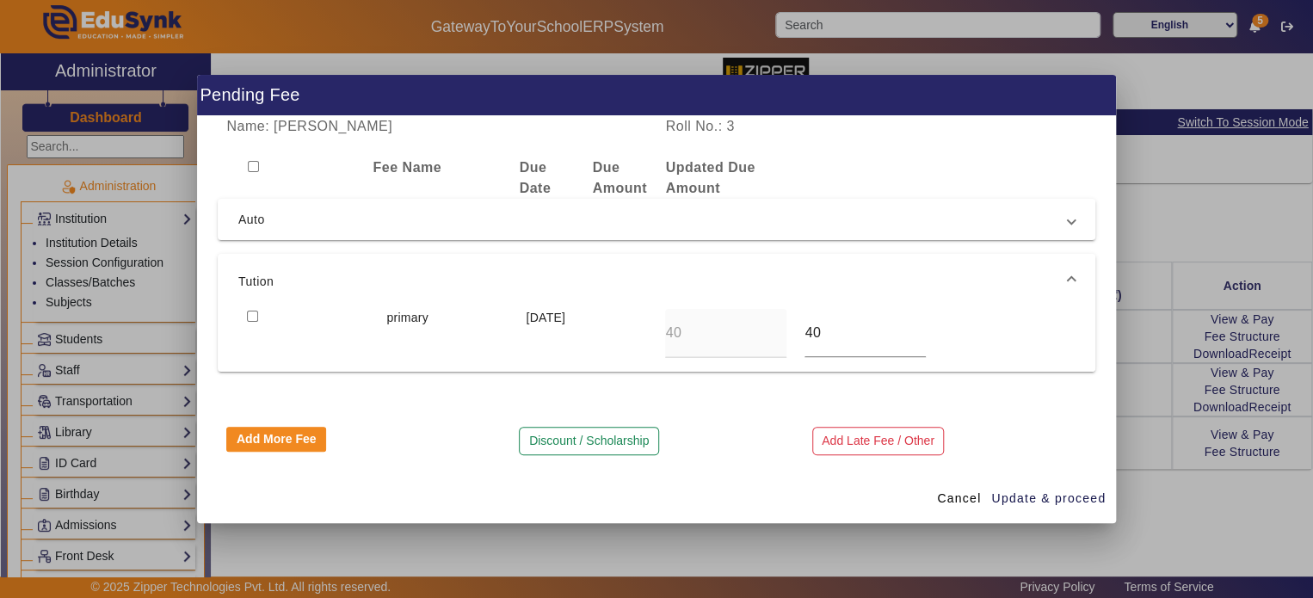
click at [252, 313] on input "checkbox" at bounding box center [252, 316] width 11 height 11
checkbox input "true"
click at [319, 213] on span "Auto" at bounding box center [653, 219] width 830 height 21
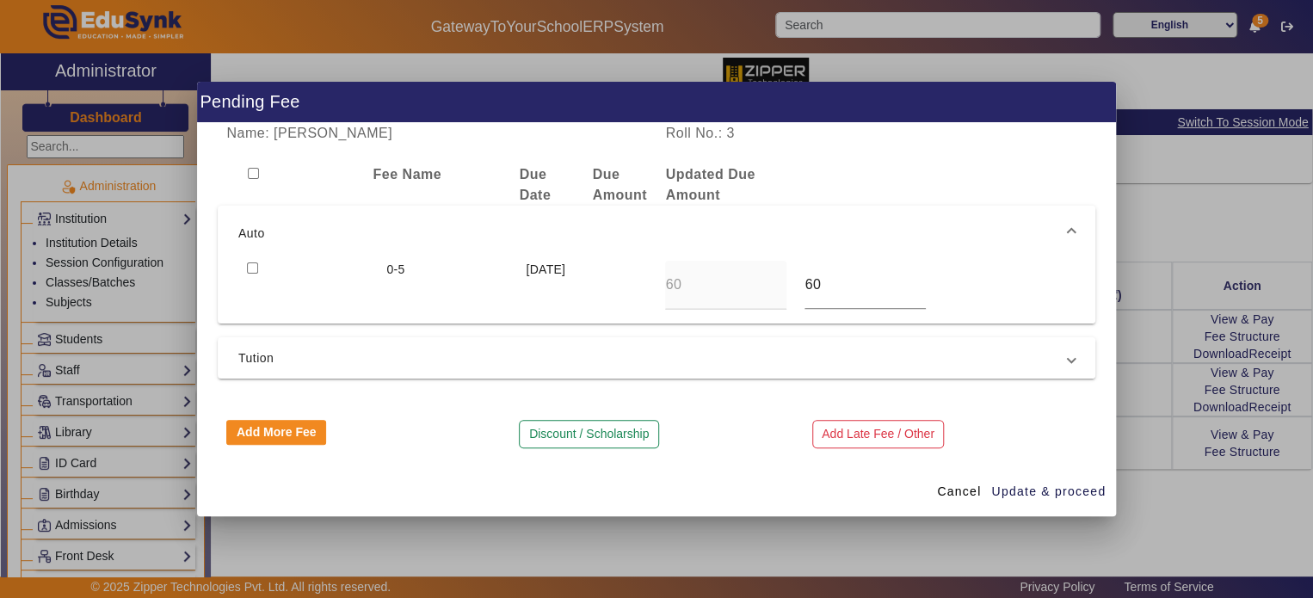
click at [256, 264] on div at bounding box center [307, 285] width 139 height 49
click at [843, 279] on input "60" at bounding box center [865, 285] width 121 height 21
click at [922, 281] on input "59.83" at bounding box center [865, 285] width 121 height 21
type input "59.84"
click at [922, 281] on input "59.84" at bounding box center [865, 285] width 121 height 21
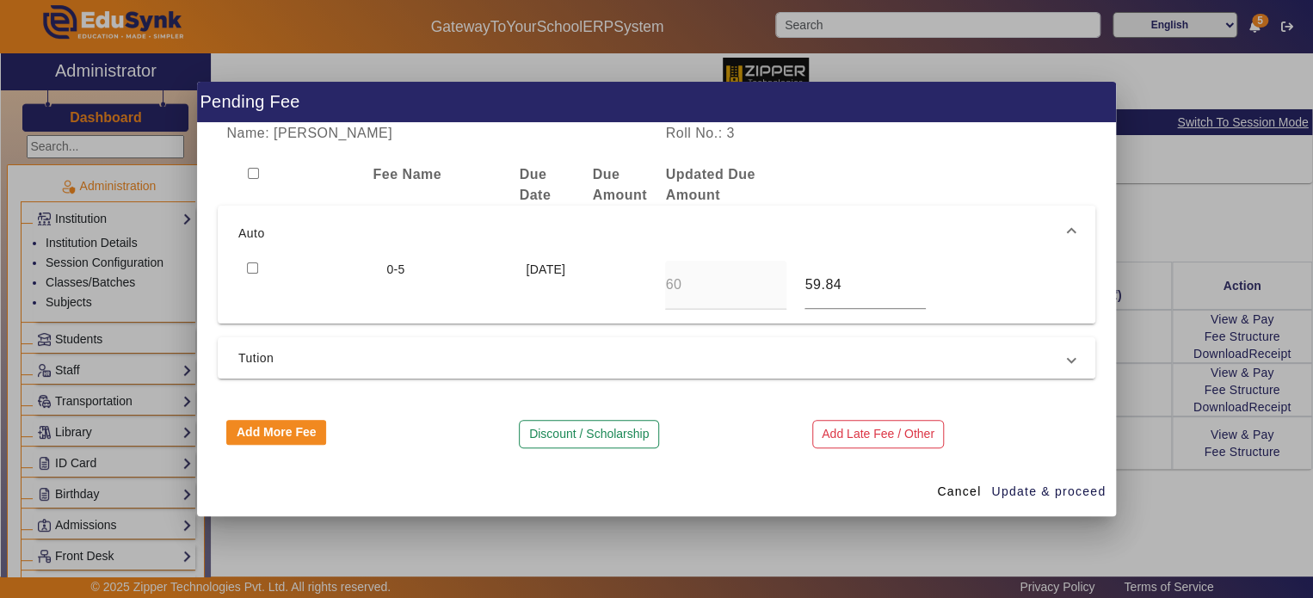
click at [253, 268] on input "checkbox" at bounding box center [252, 267] width 11 height 11
checkbox input "false"
click at [732, 361] on span "Tution" at bounding box center [653, 358] width 830 height 21
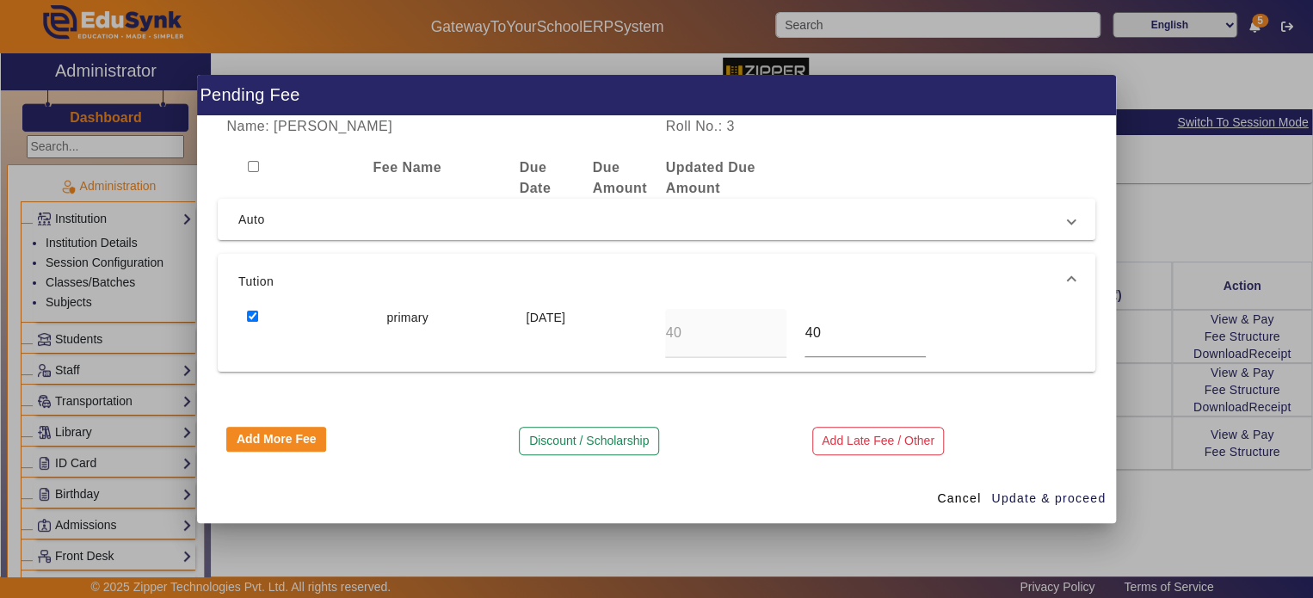
click at [247, 316] on input "checkbox" at bounding box center [252, 316] width 11 height 11
checkbox input "false"
click at [1063, 485] on span "button" at bounding box center [1048, 498] width 116 height 41
click at [296, 444] on button "Add More Fee" at bounding box center [276, 440] width 100 height 26
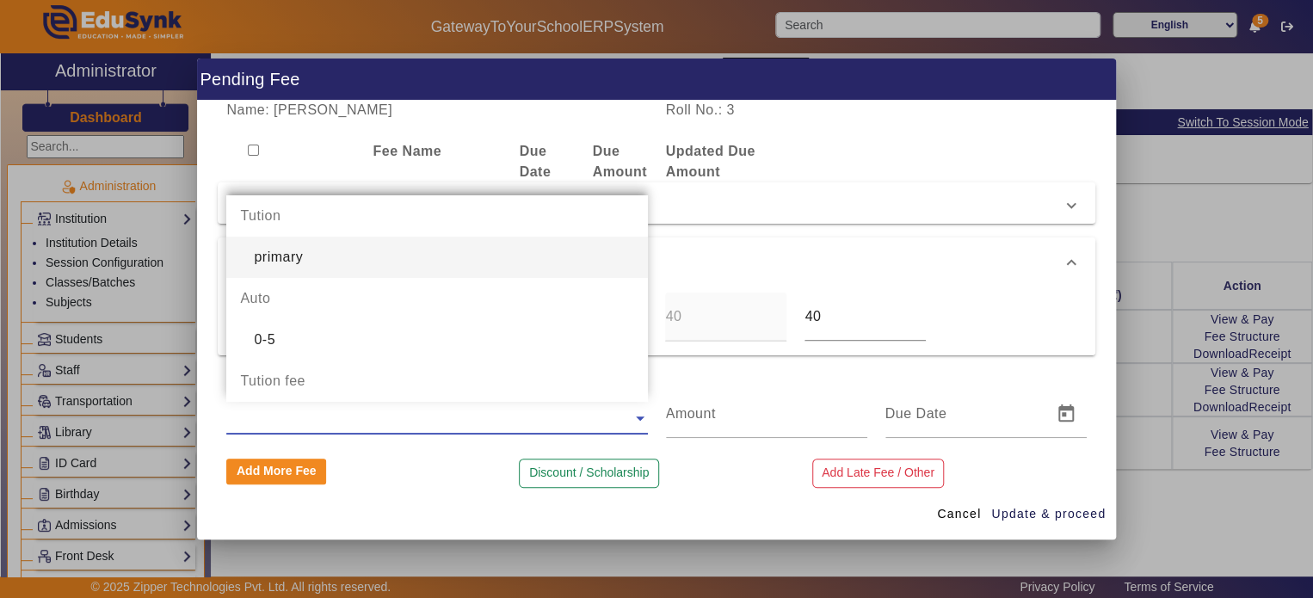
click at [349, 423] on input "text" at bounding box center [436, 418] width 421 height 21
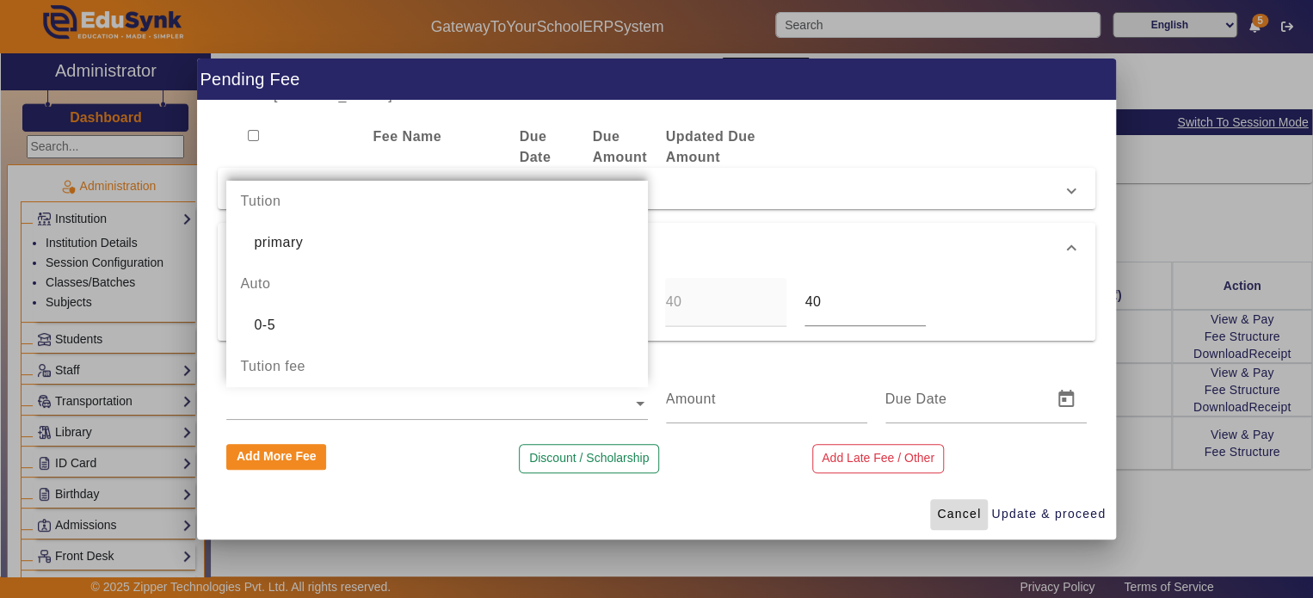
click at [965, 515] on span "Cancel" at bounding box center [959, 514] width 44 height 18
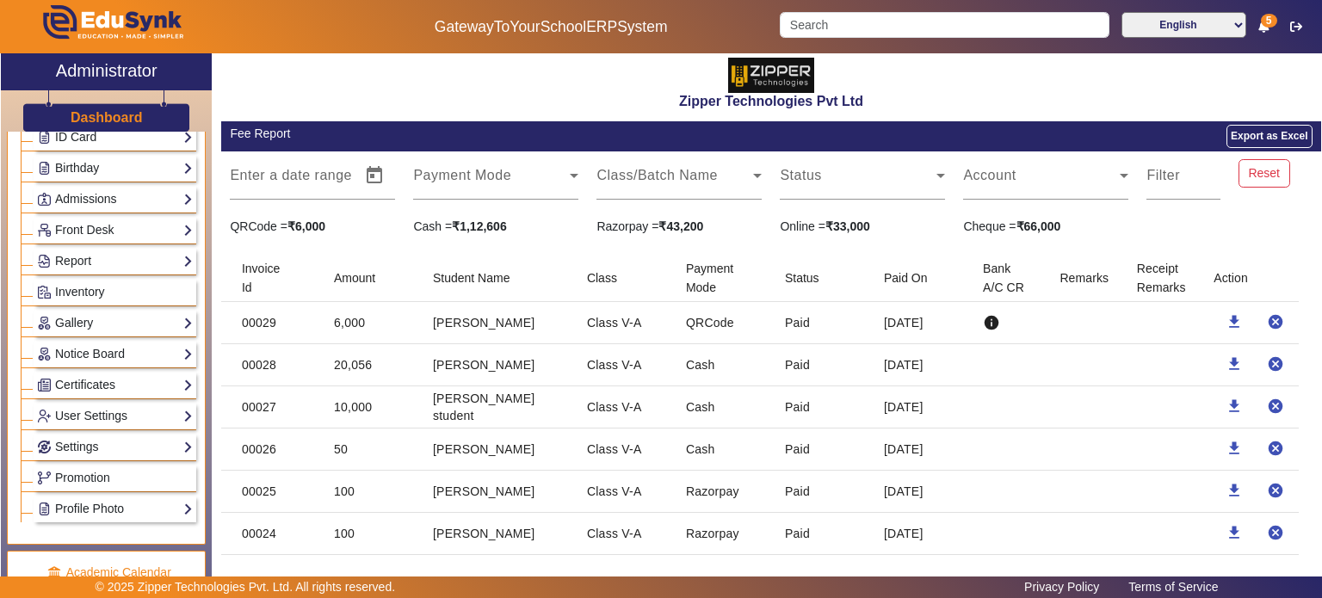
scroll to position [238, 0]
click at [114, 190] on link "Admissions" at bounding box center [115, 198] width 156 height 20
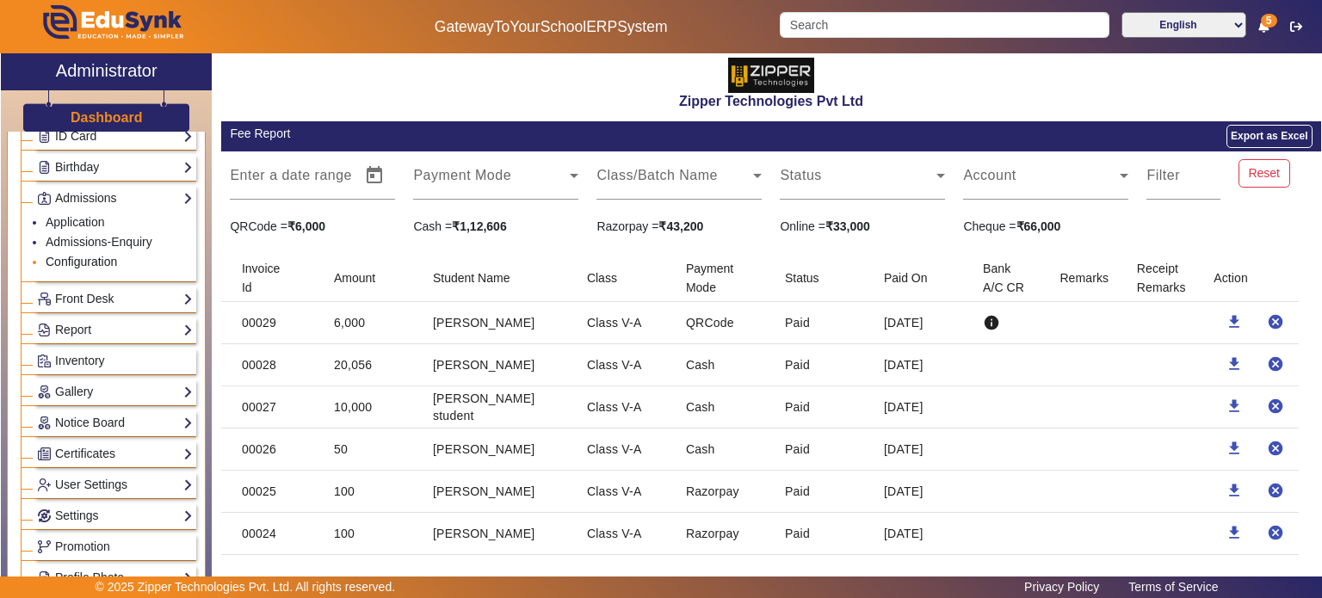
click at [92, 261] on link "Configuration" at bounding box center [81, 262] width 71 height 14
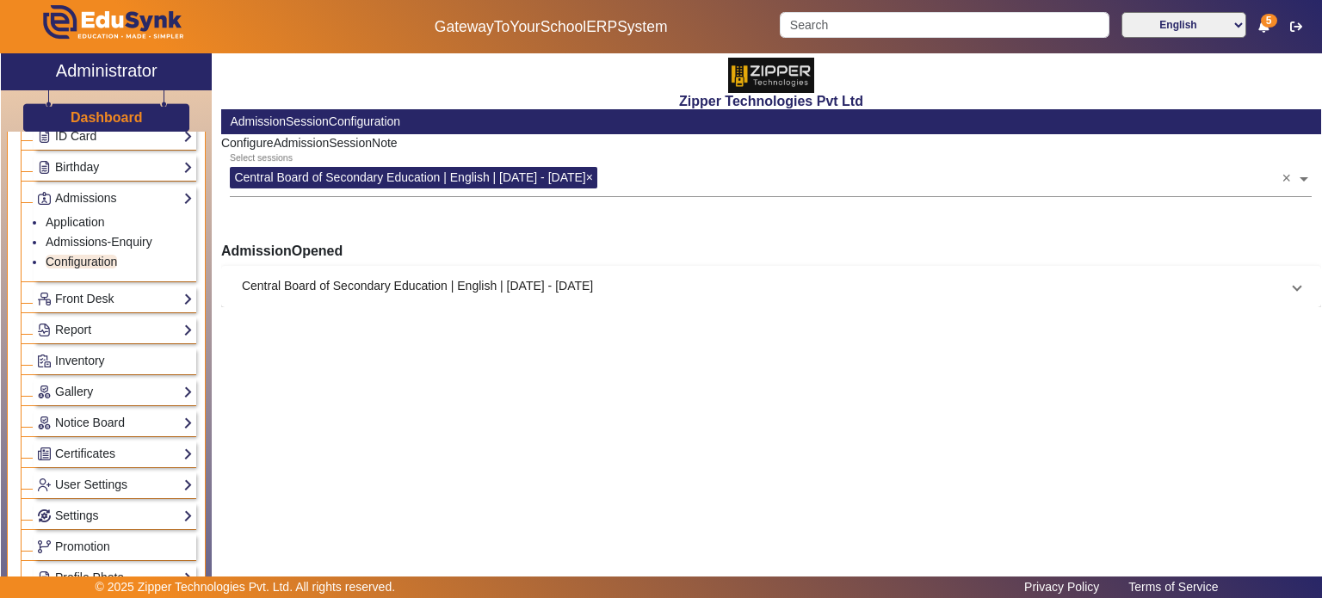
click at [309, 144] on p "ConfigureAdmissionSessionNote" at bounding box center [771, 143] width 1100 height 18
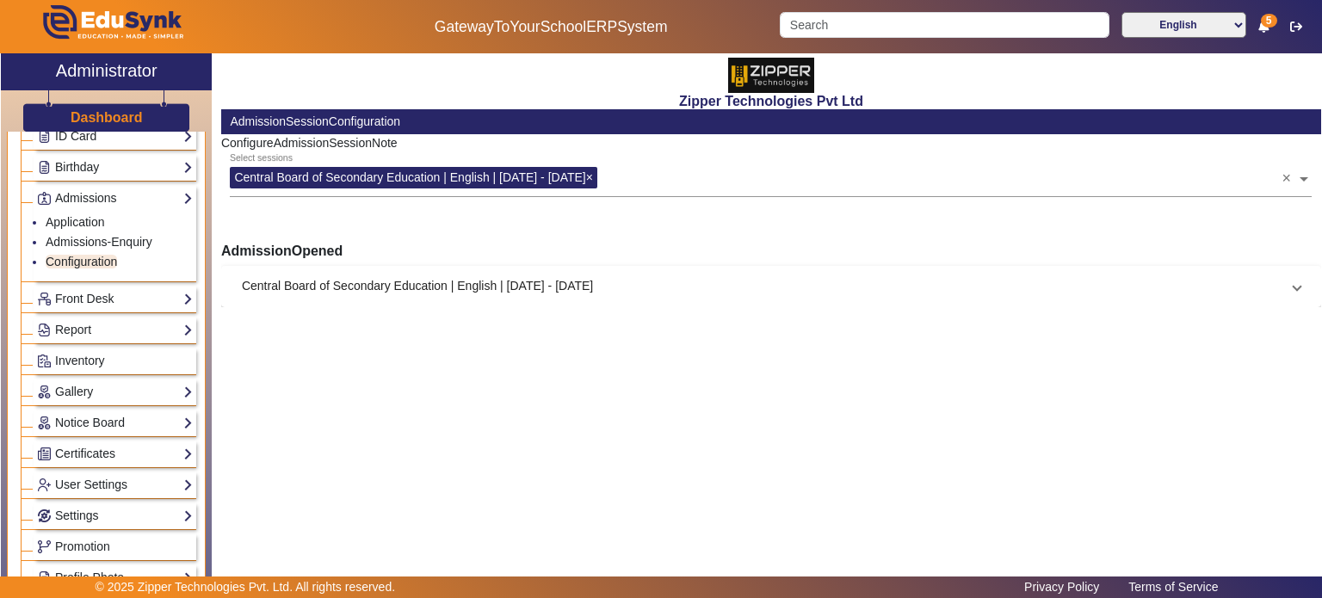
click at [305, 257] on h6 "AdmissionOpened" at bounding box center [771, 251] width 1100 height 16
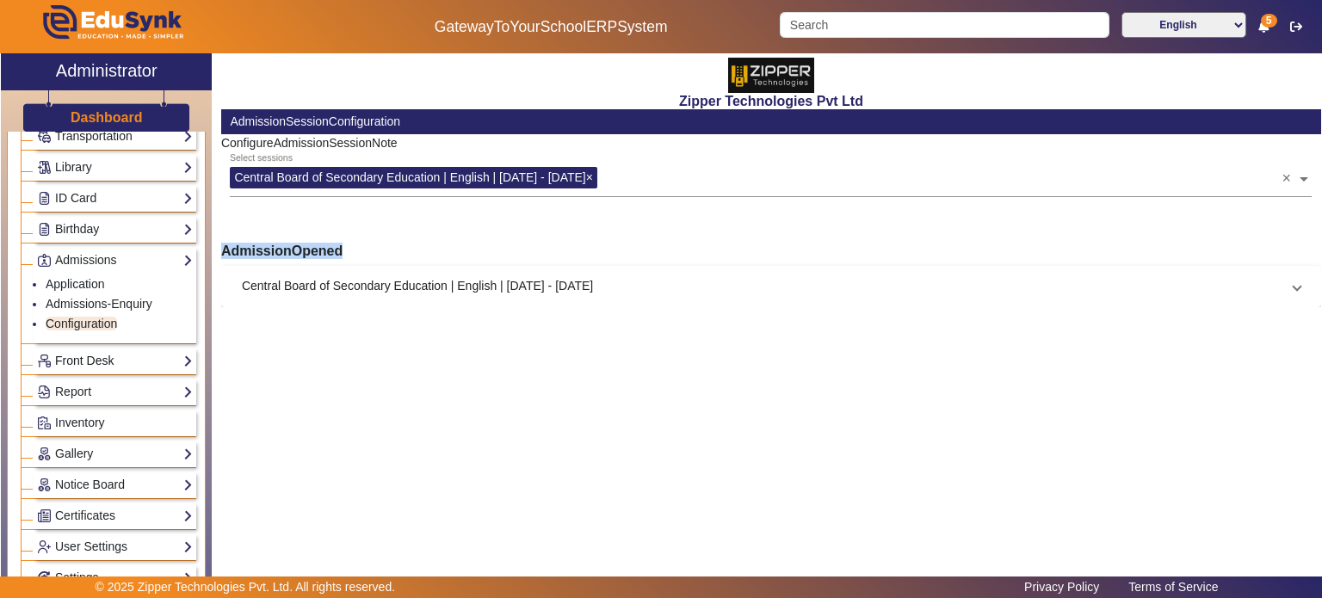
scroll to position [172, 0]
click at [382, 286] on mat-panel-title "Central Board of Secondary Education | English | Jul 2023 - Aug 2025" at bounding box center [761, 286] width 1038 height 18
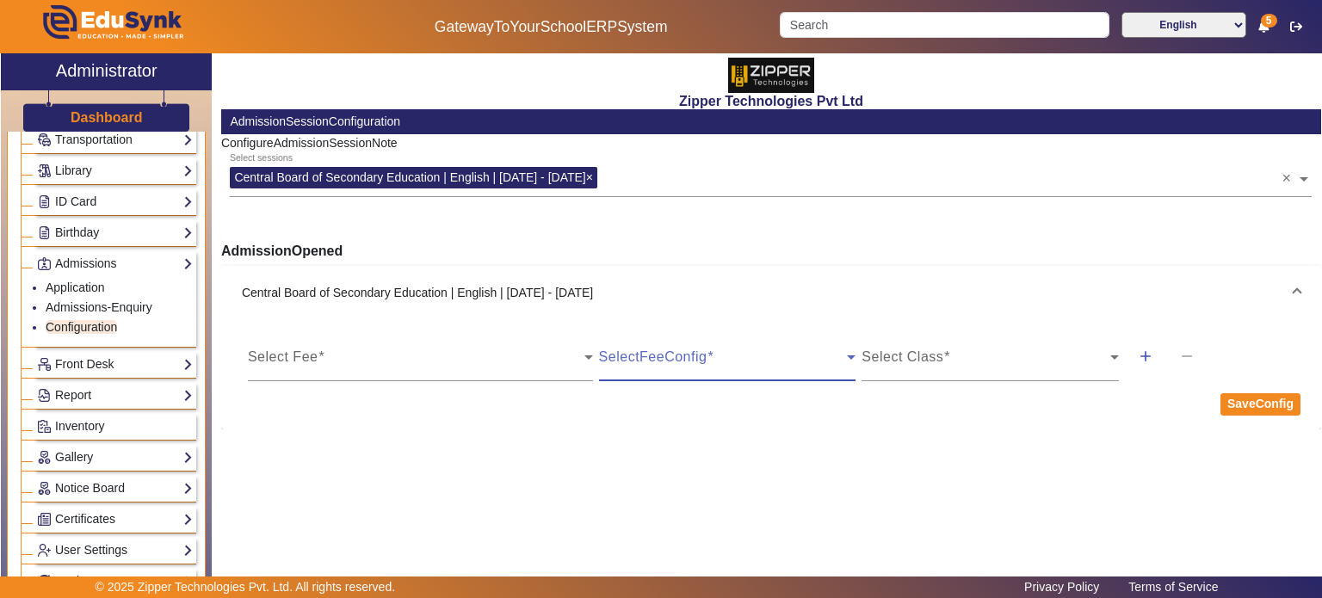
click at [690, 370] on span at bounding box center [723, 364] width 249 height 21
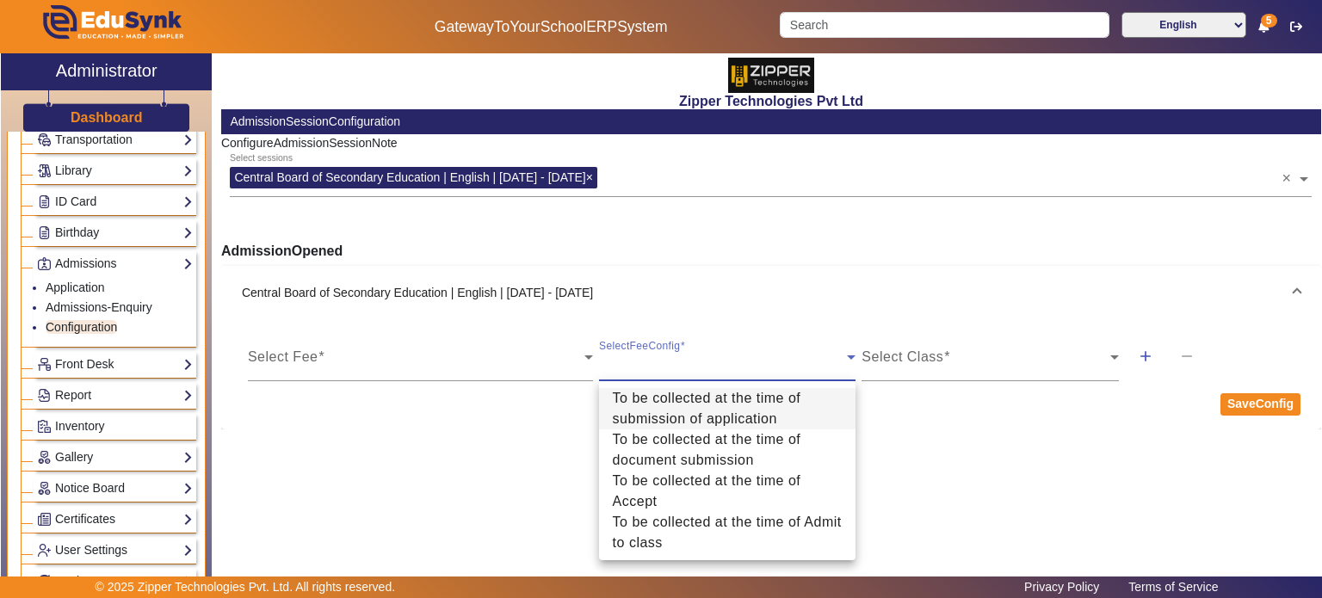
click at [470, 373] on div at bounding box center [661, 299] width 1322 height 598
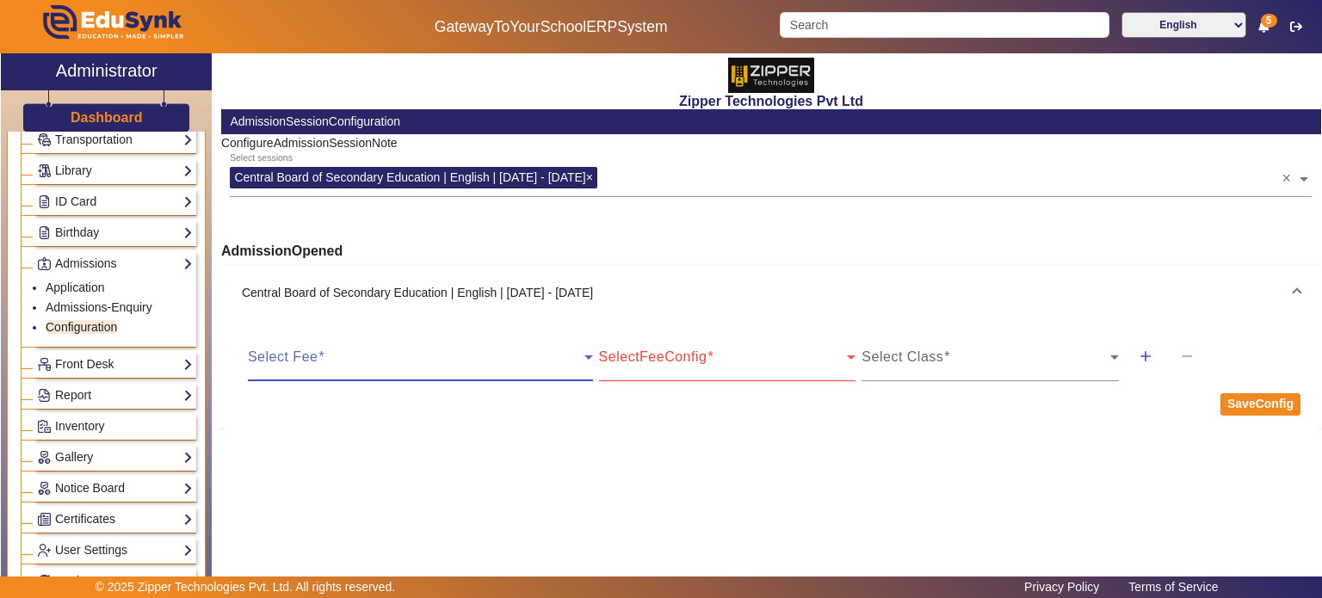
click at [470, 373] on span at bounding box center [416, 364] width 336 height 21
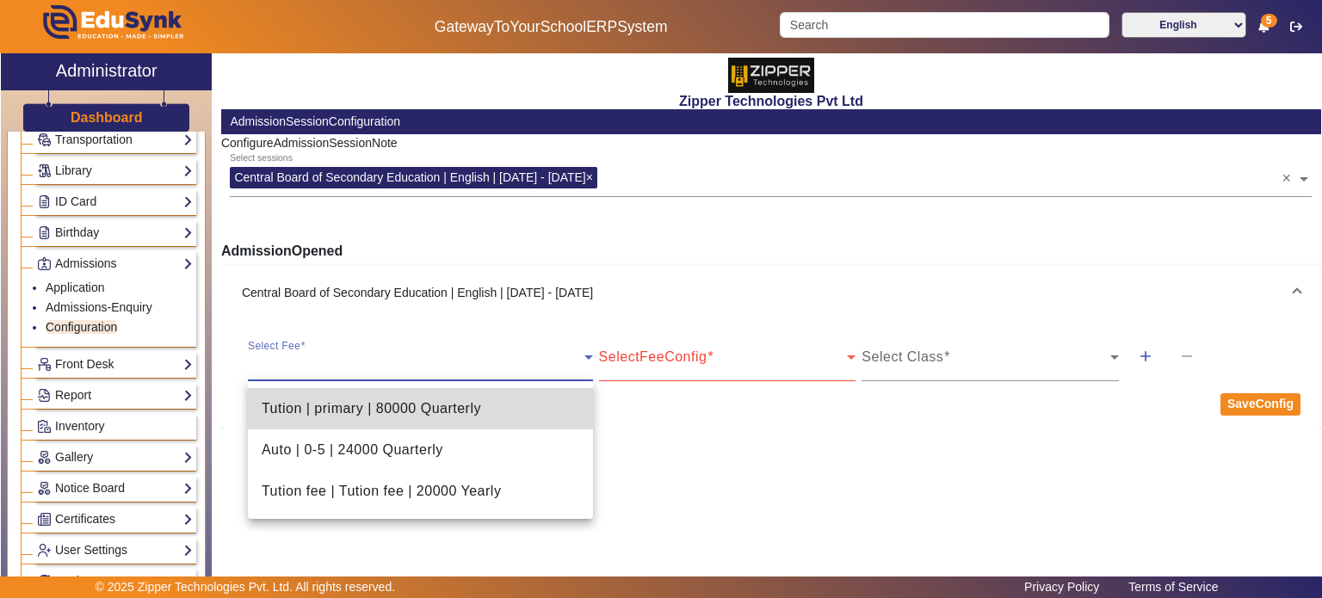
click at [465, 402] on span "Tution | primary | 80000 Quarterly" at bounding box center [371, 408] width 219 height 21
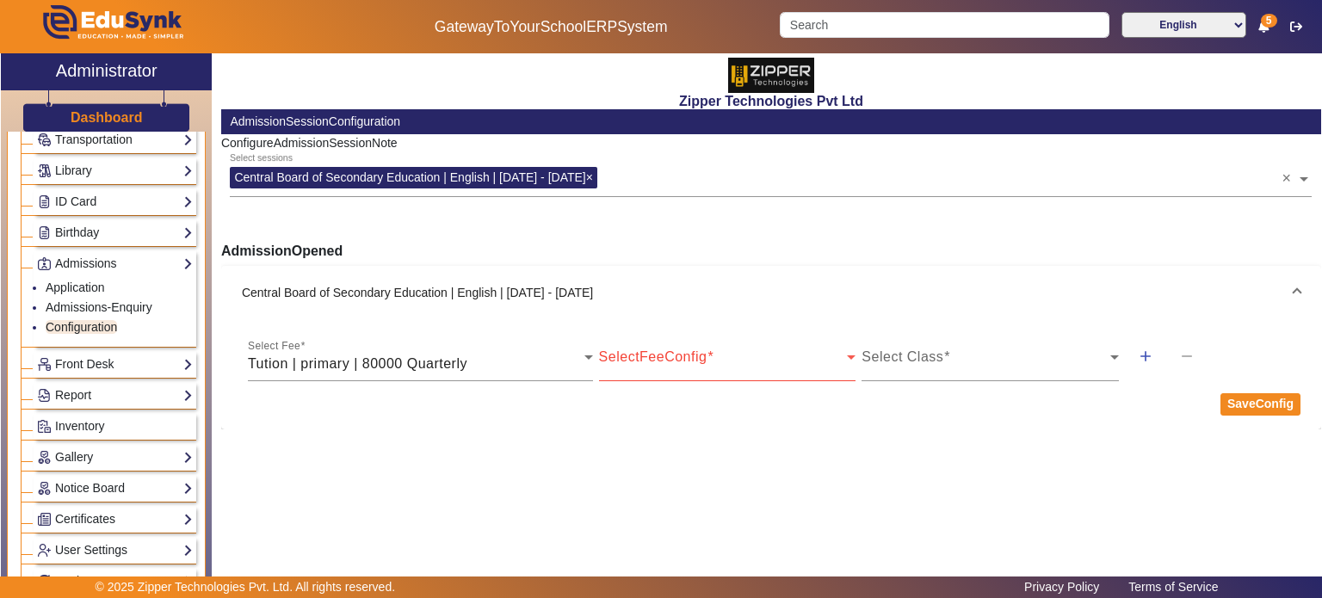
click at [669, 351] on mat-label "SelectFeeConfig" at bounding box center [653, 356] width 108 height 15
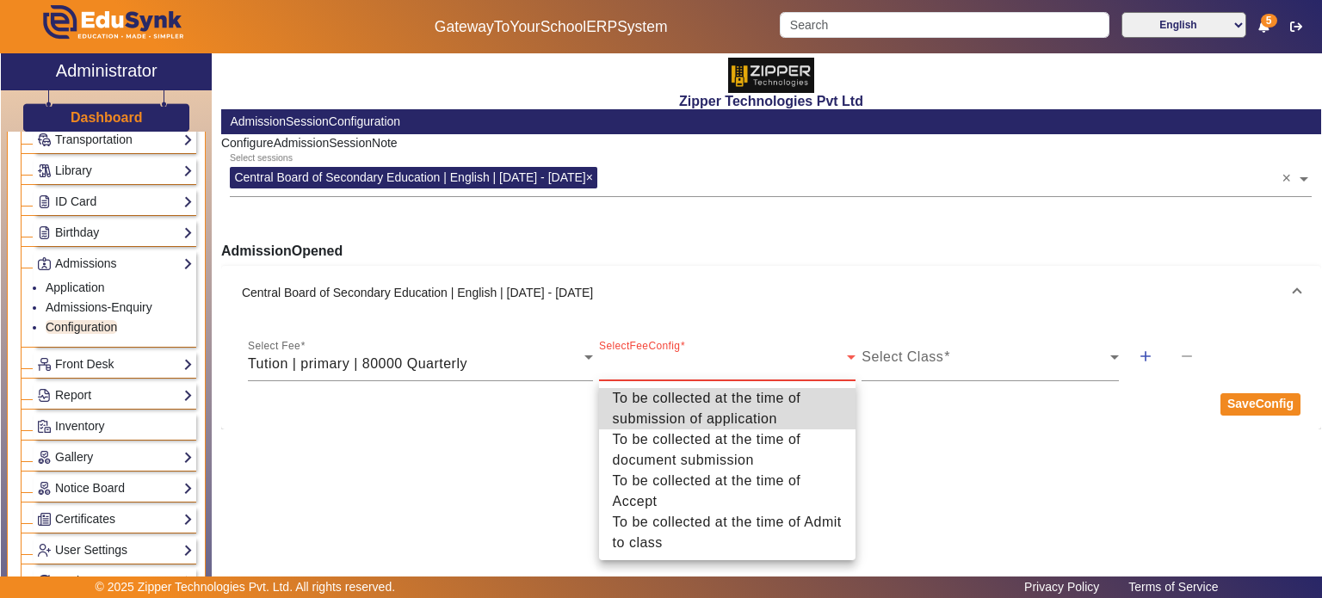
click at [693, 401] on span "To be collected at the time of submission of application" at bounding box center [728, 408] width 230 height 41
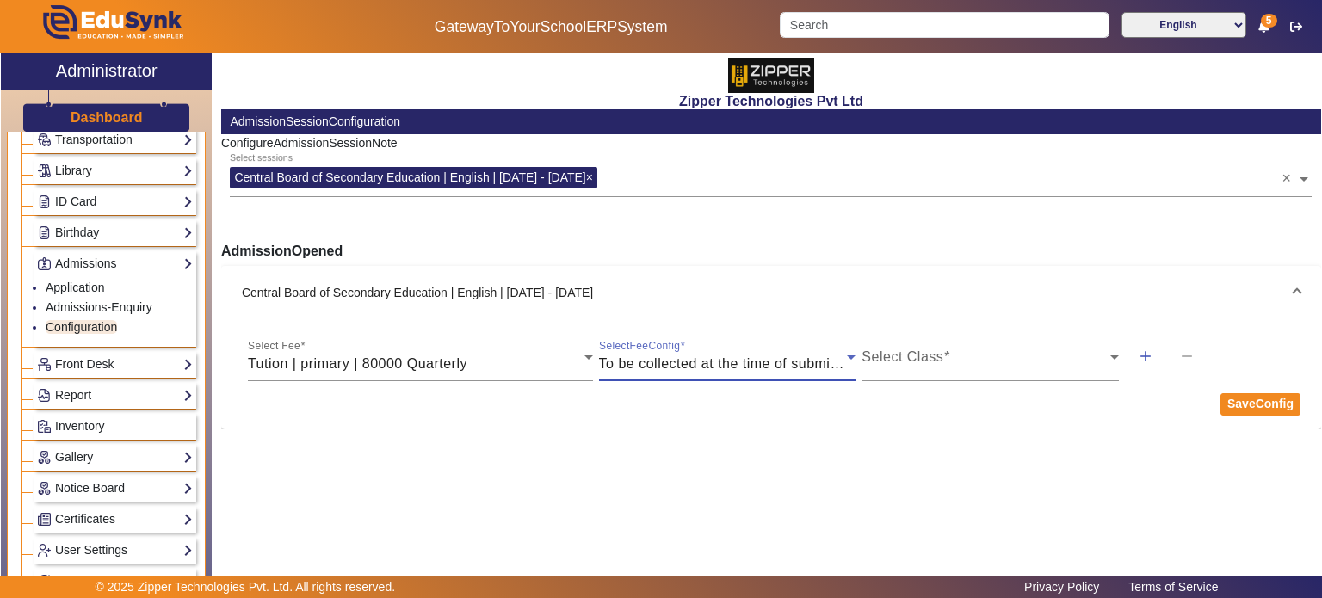
click at [697, 364] on span "To be collected at the time of submission of application" at bounding box center [777, 363] width 357 height 15
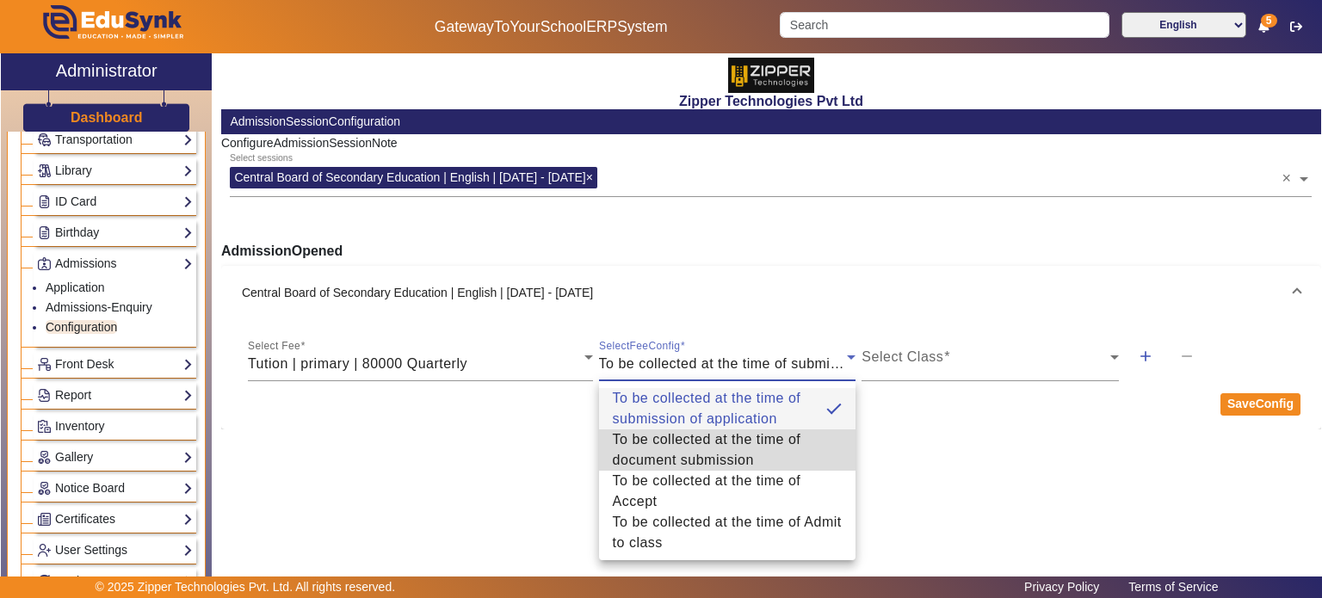
click at [707, 447] on span "To be collected at the time of document submission" at bounding box center [728, 449] width 230 height 41
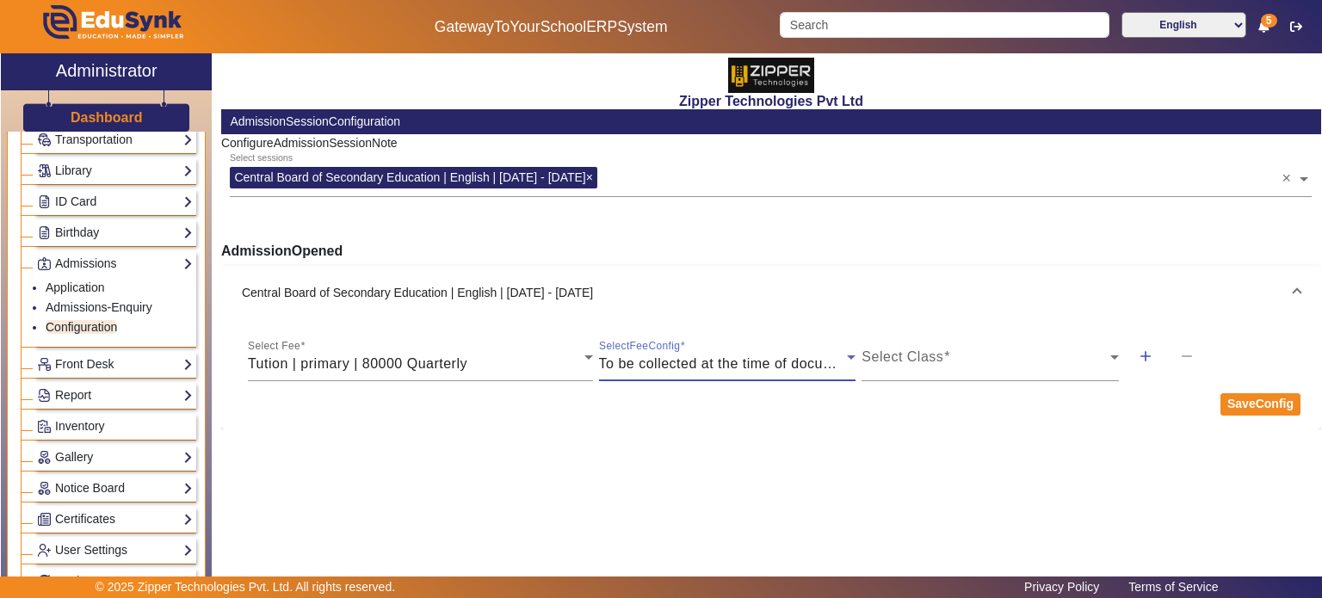
click at [707, 362] on span "To be collected at the time of document submission" at bounding box center [766, 363] width 334 height 15
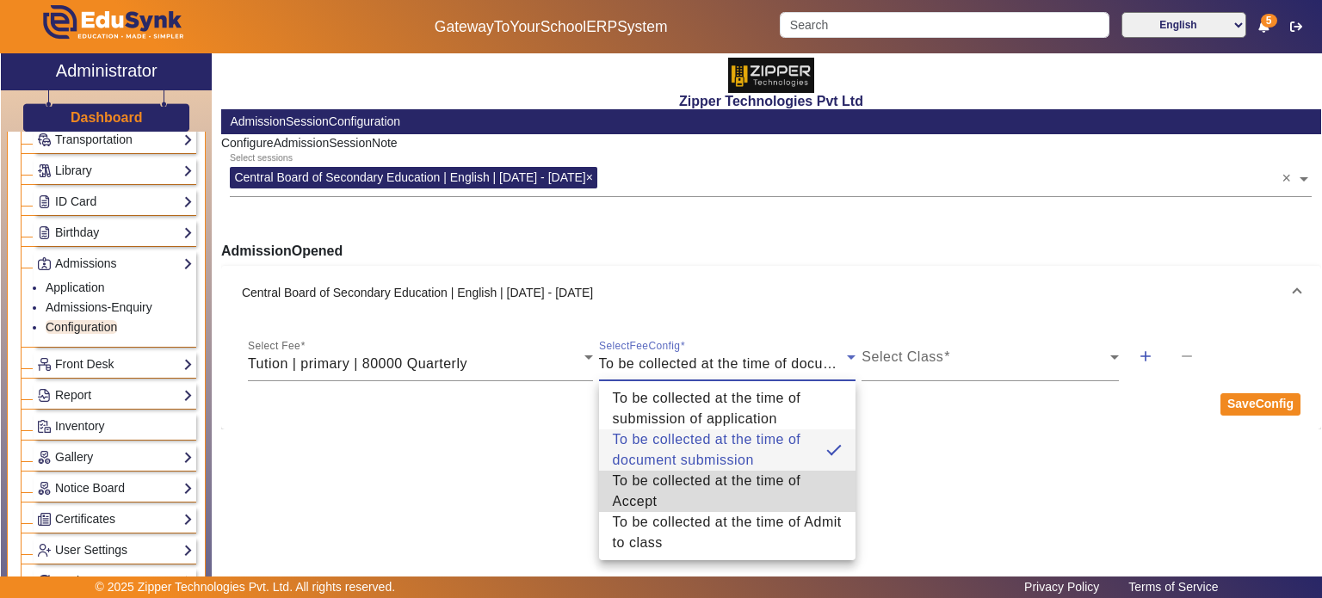
click at [697, 505] on span "To be collected at the time of Accept" at bounding box center [728, 491] width 230 height 41
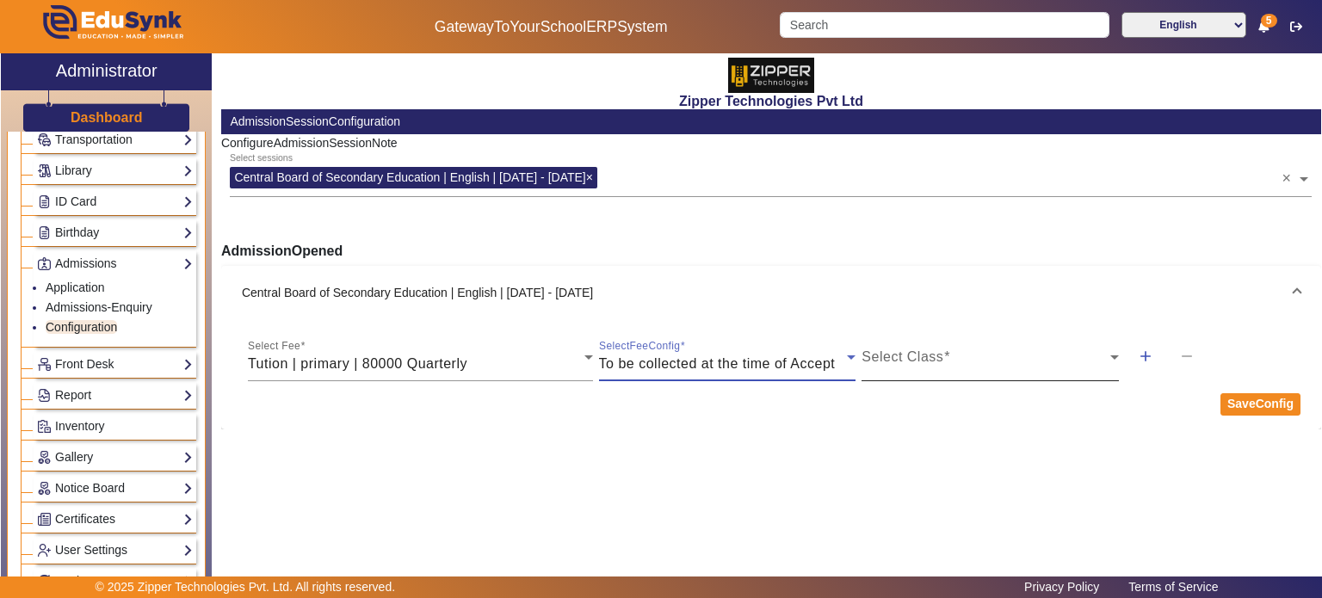
click at [892, 349] on mat-label "Select Class" at bounding box center [902, 356] width 82 height 15
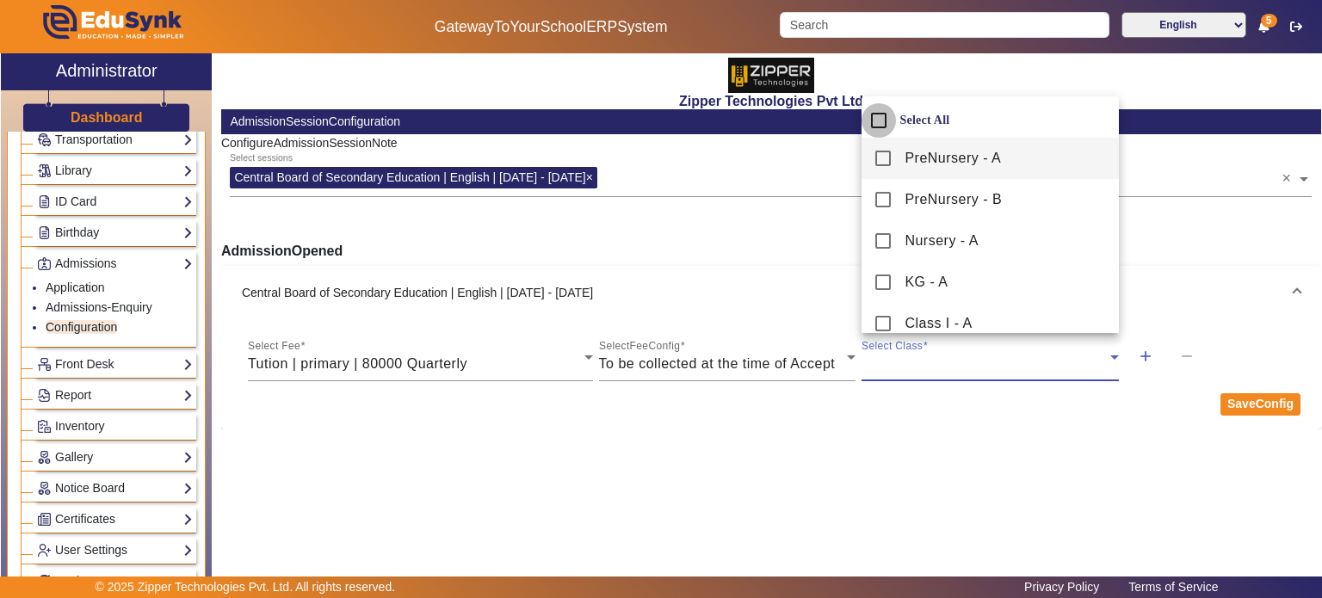
click at [884, 123] on input "Select All" at bounding box center [878, 120] width 34 height 34
checkbox input "true"
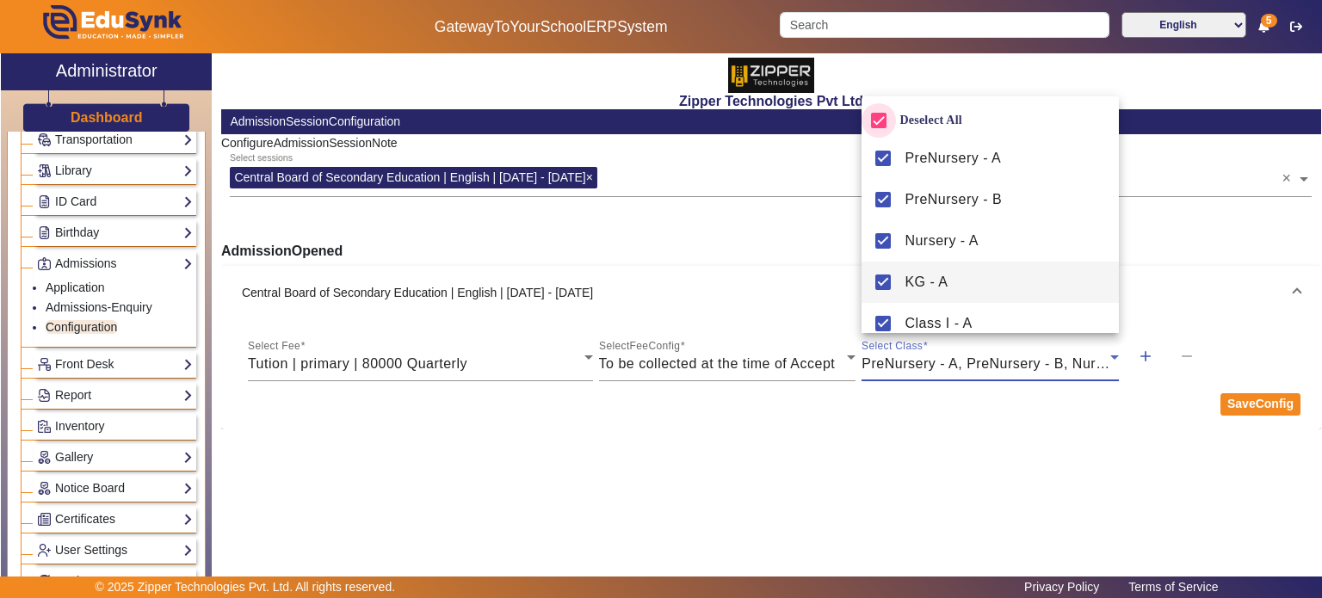
scroll to position [182, 0]
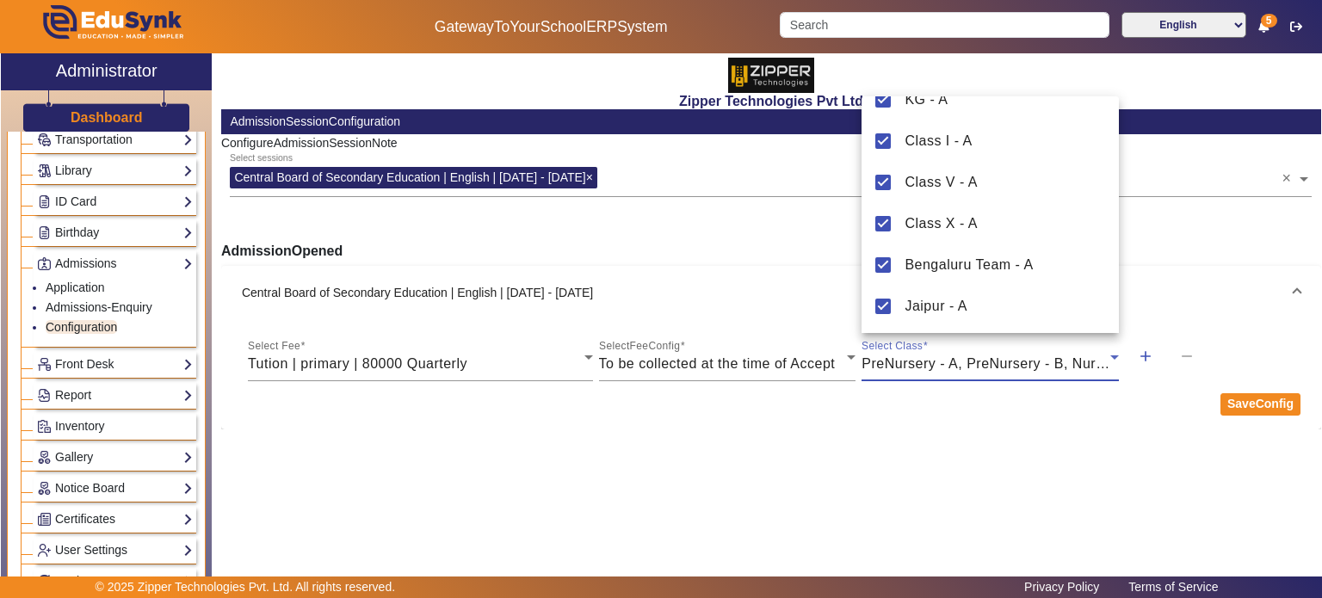
click at [491, 402] on div at bounding box center [661, 299] width 1322 height 598
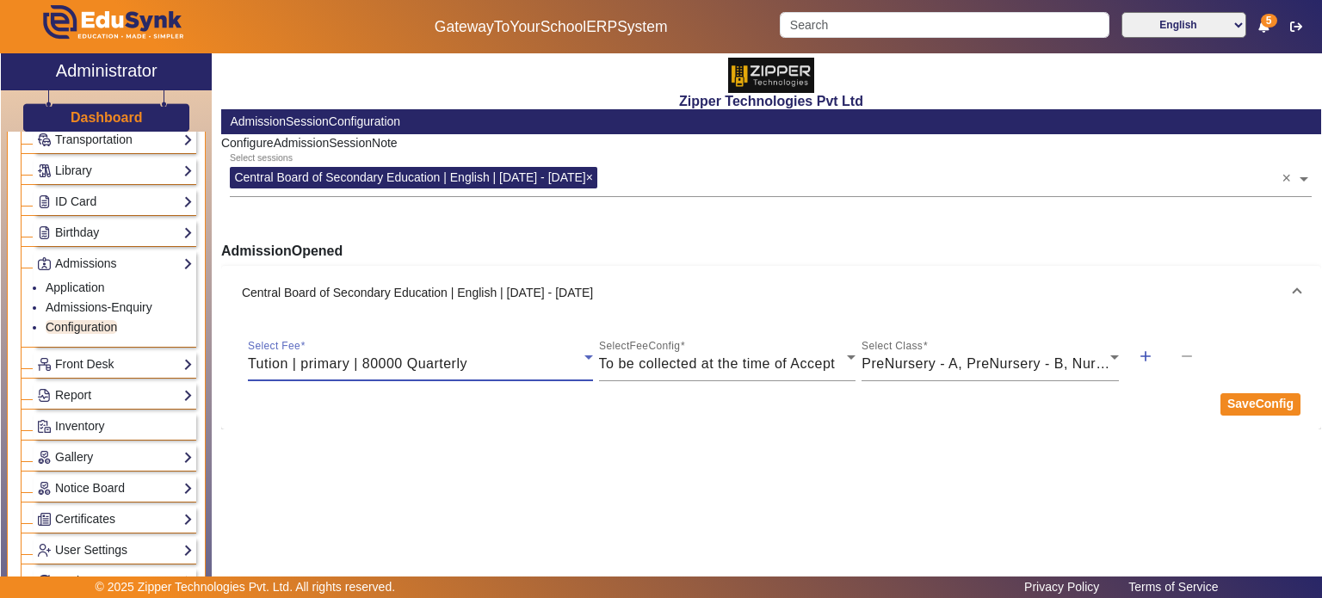
click at [460, 367] on span "Tution | primary | 80000 Quarterly" at bounding box center [357, 363] width 219 height 15
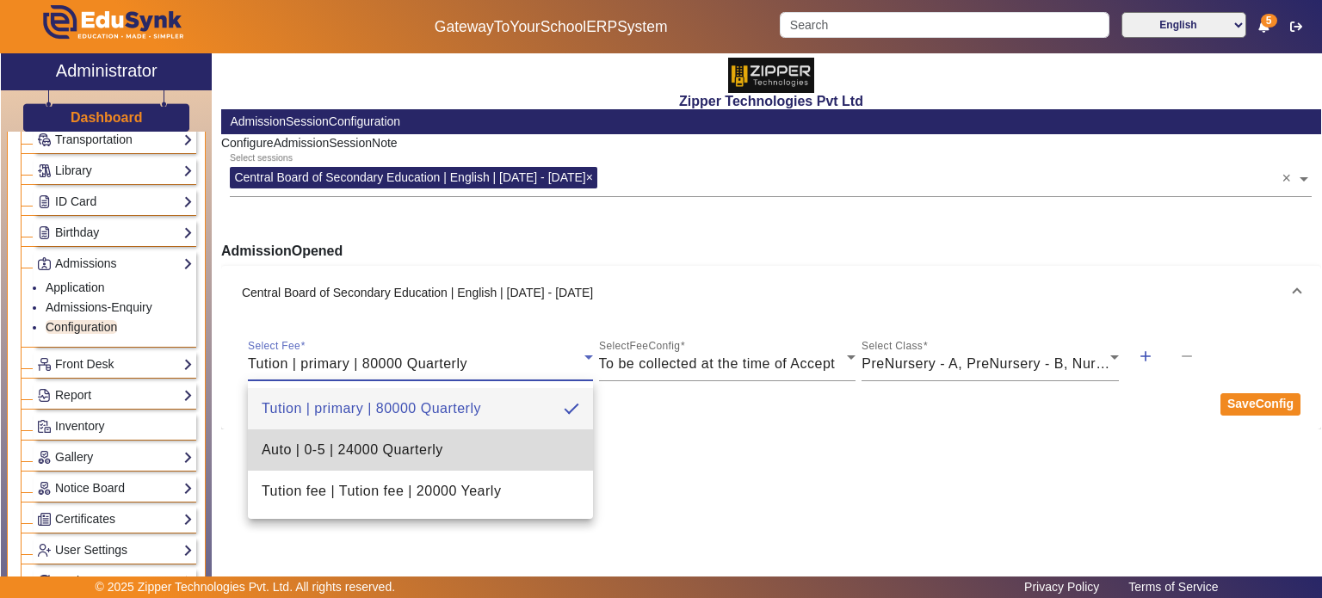
click at [453, 453] on mat-option "Auto | 0-5 | 24000 Quarterly" at bounding box center [420, 449] width 345 height 41
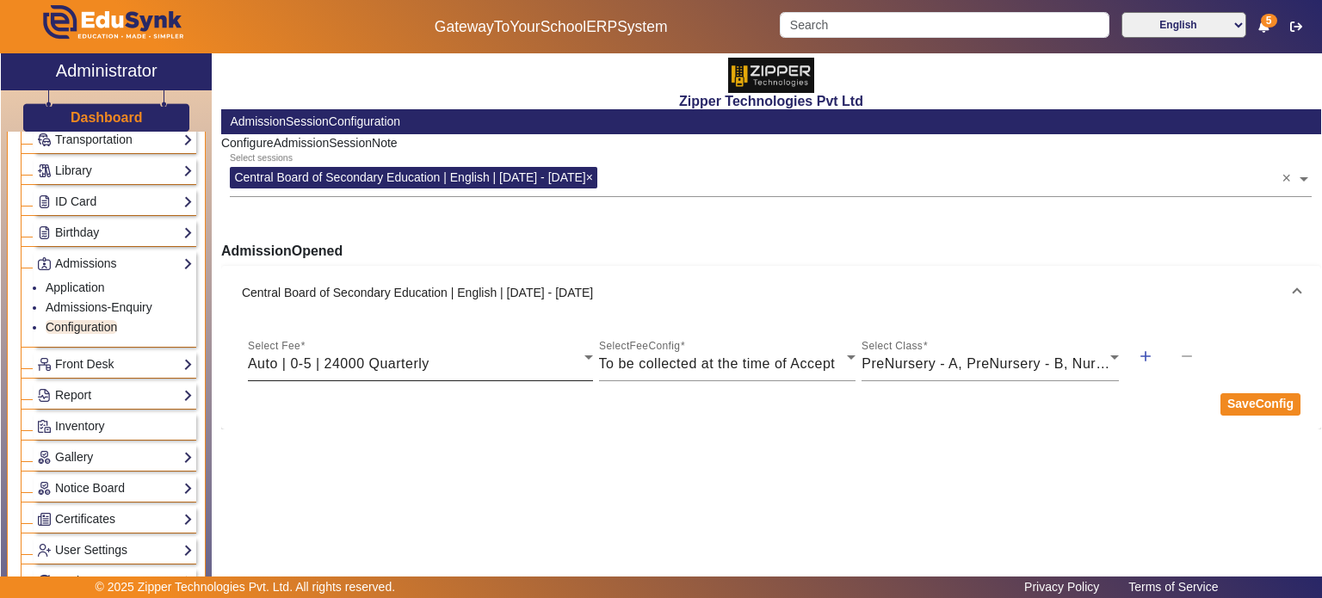
click at [478, 349] on div "Select Fee Auto | 0-5 | 24000 Quarterly" at bounding box center [420, 357] width 345 height 48
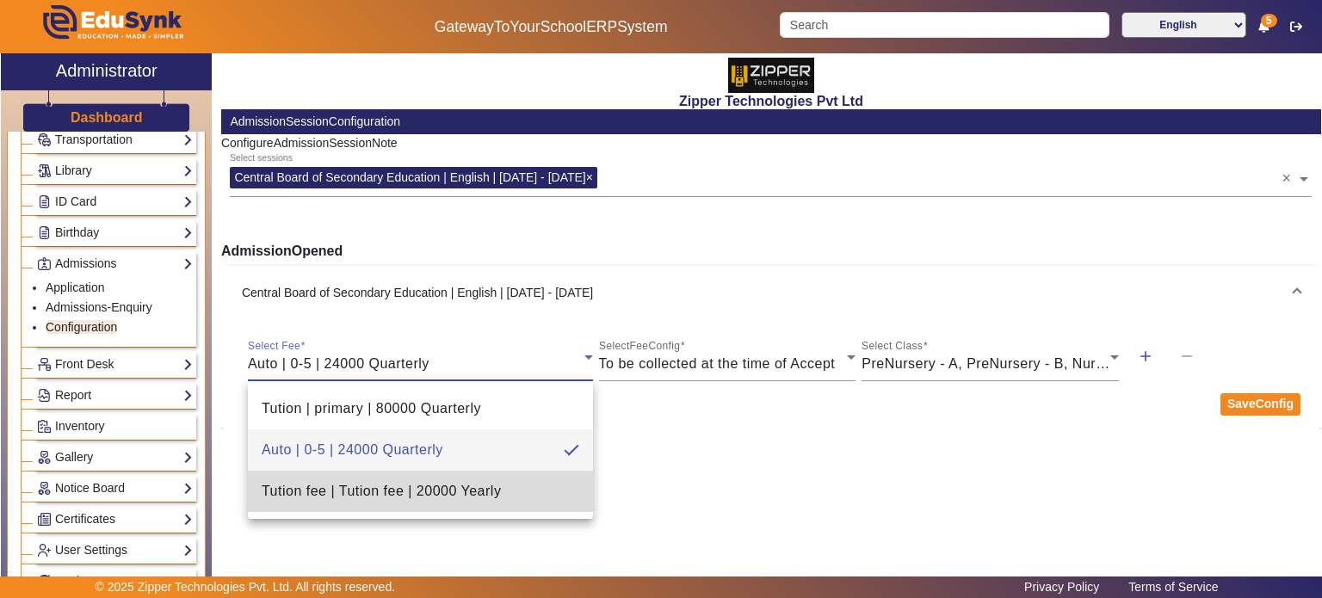
click at [479, 494] on span "Tution fee | Tution fee | 20000 Yearly" at bounding box center [381, 491] width 239 height 21
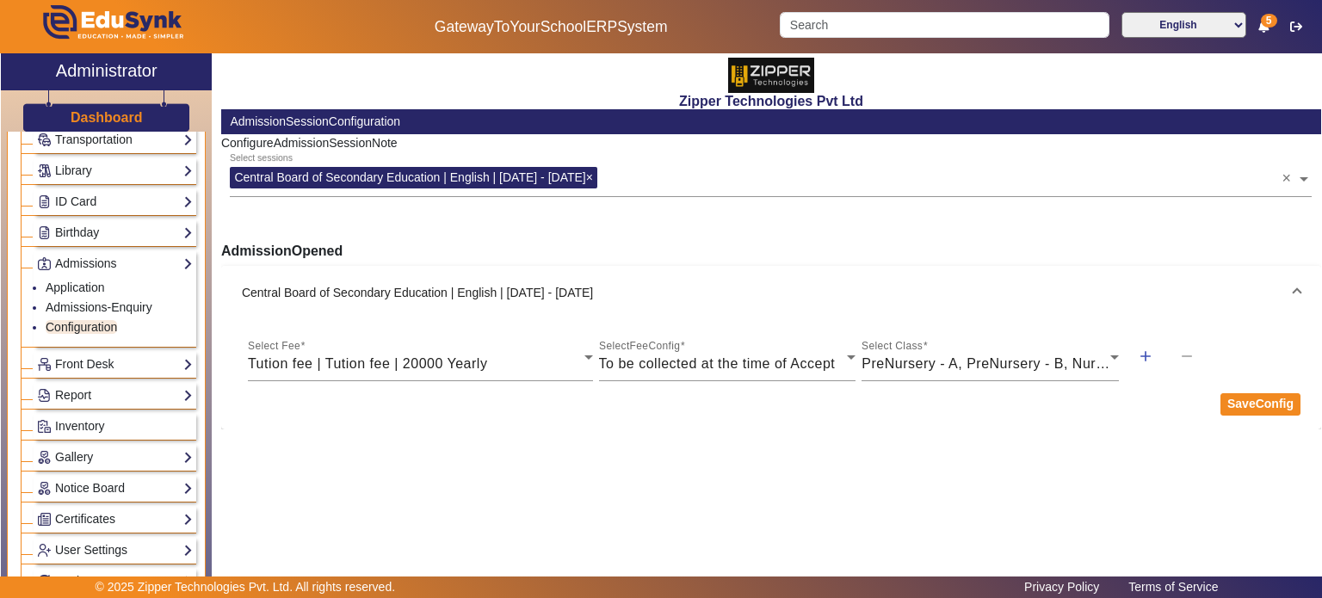
click at [1305, 296] on mat-expansion-panel-header "Central Board of Secondary Education | English | Jul 2023 - Aug 2025" at bounding box center [771, 293] width 1100 height 55
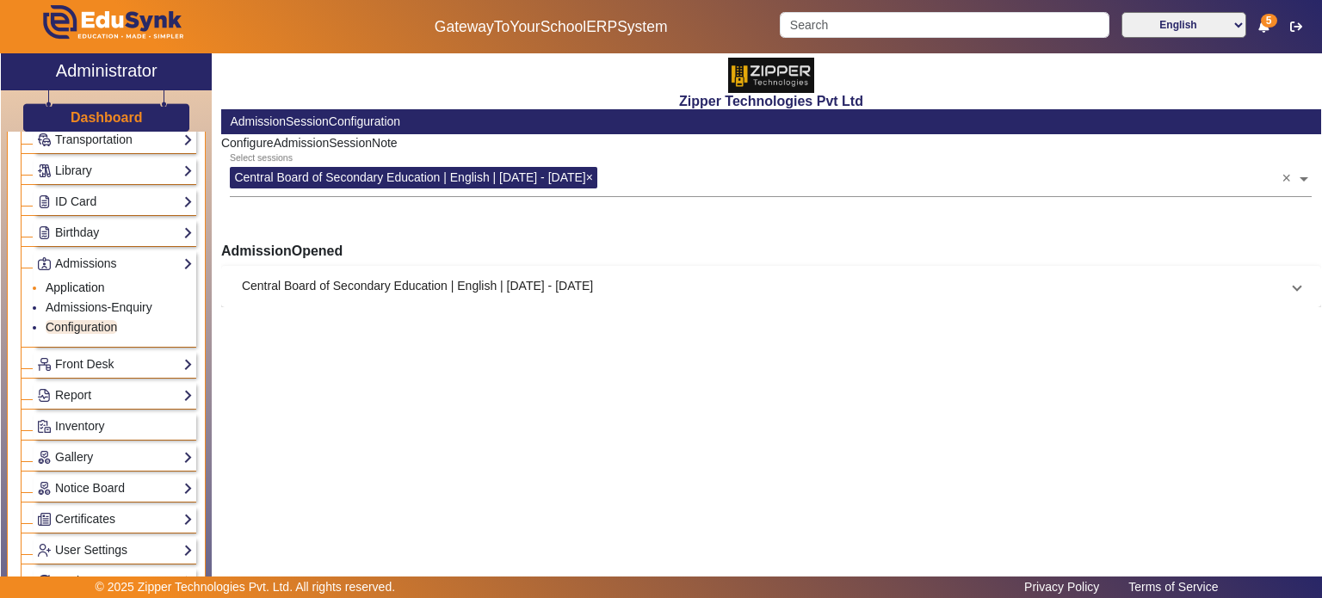
click at [102, 282] on link "Application" at bounding box center [75, 288] width 59 height 14
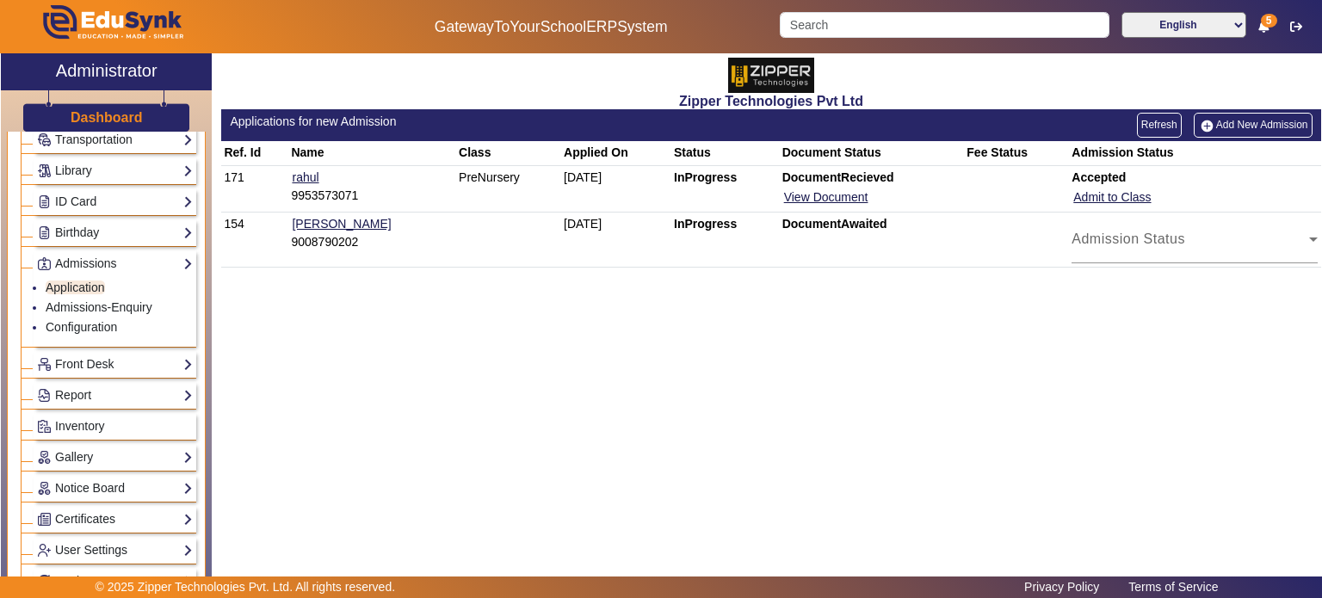
click at [1210, 123] on img at bounding box center [1207, 126] width 18 height 15
click at [96, 307] on link "Admissions-Enquiry" at bounding box center [99, 307] width 107 height 14
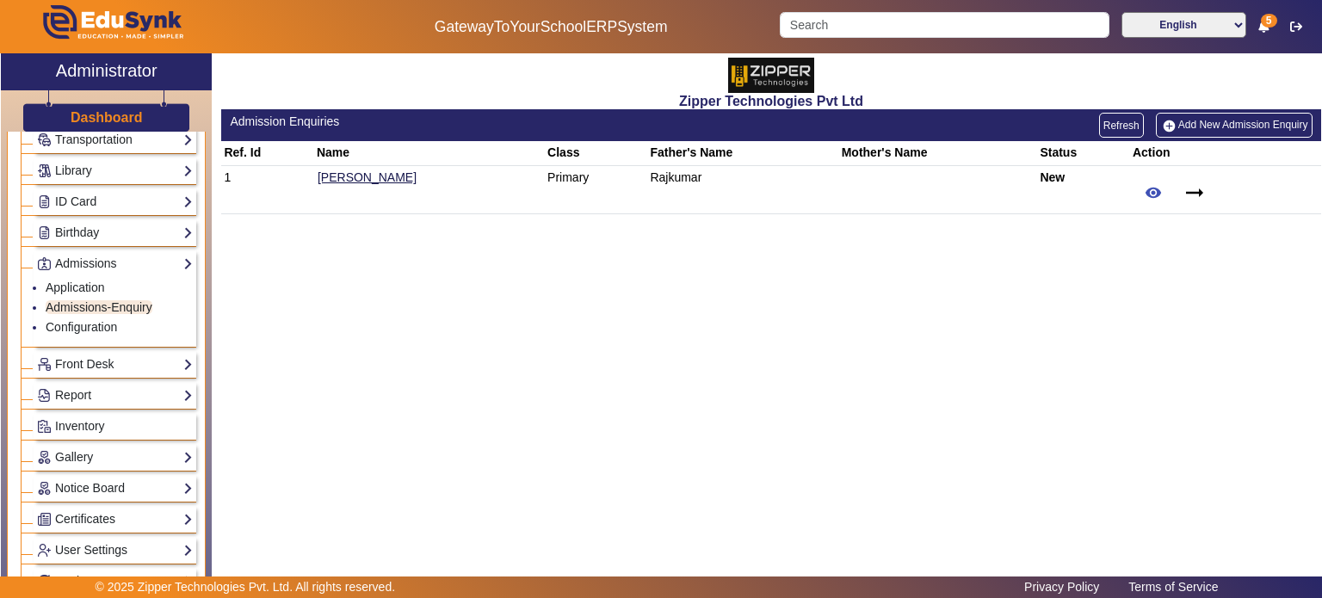
click at [1200, 126] on link "Add New Admission Enquiry" at bounding box center [1234, 125] width 157 height 24
